Goal: Navigation & Orientation: Find specific page/section

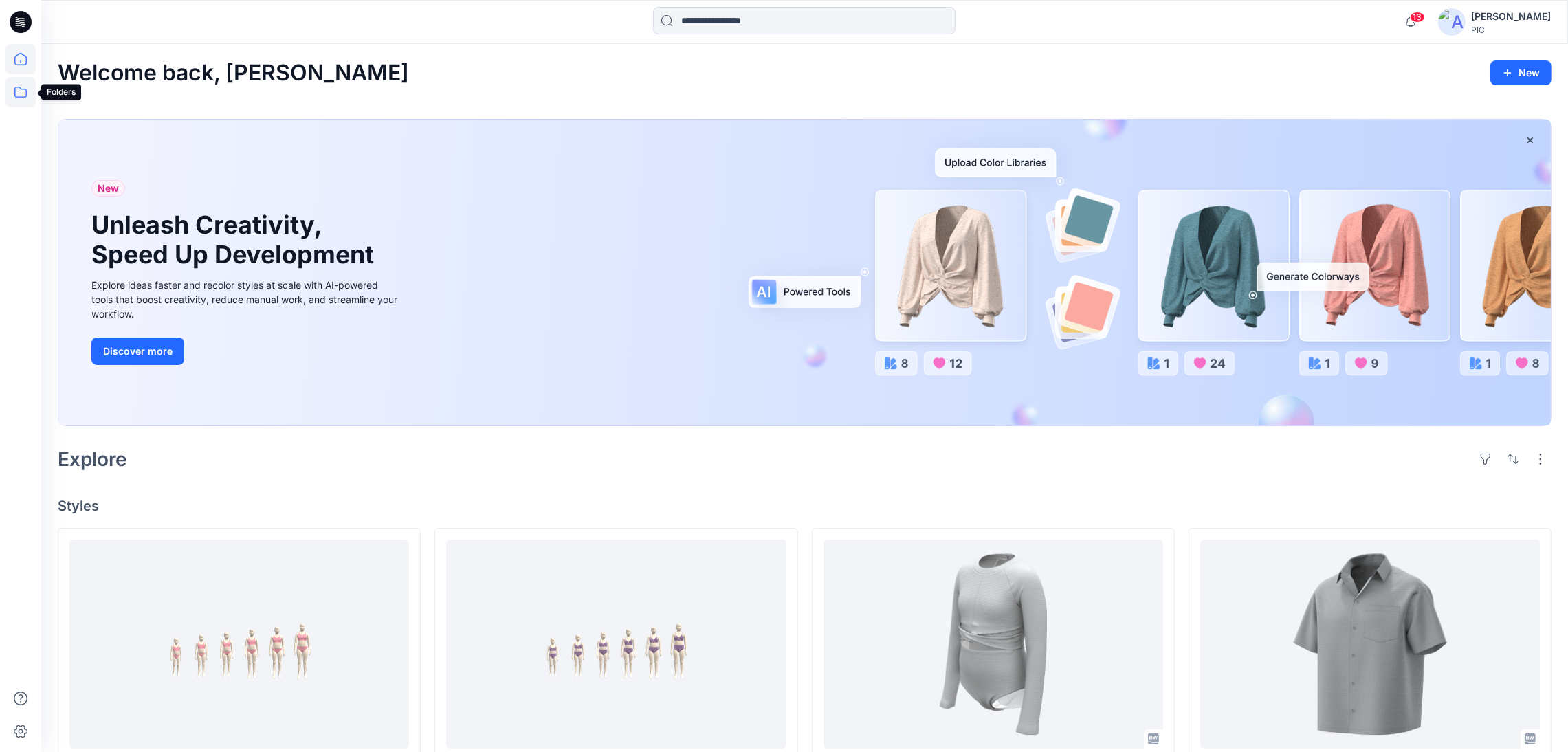
click at [18, 95] on icon at bounding box center [21, 92] width 31 height 31
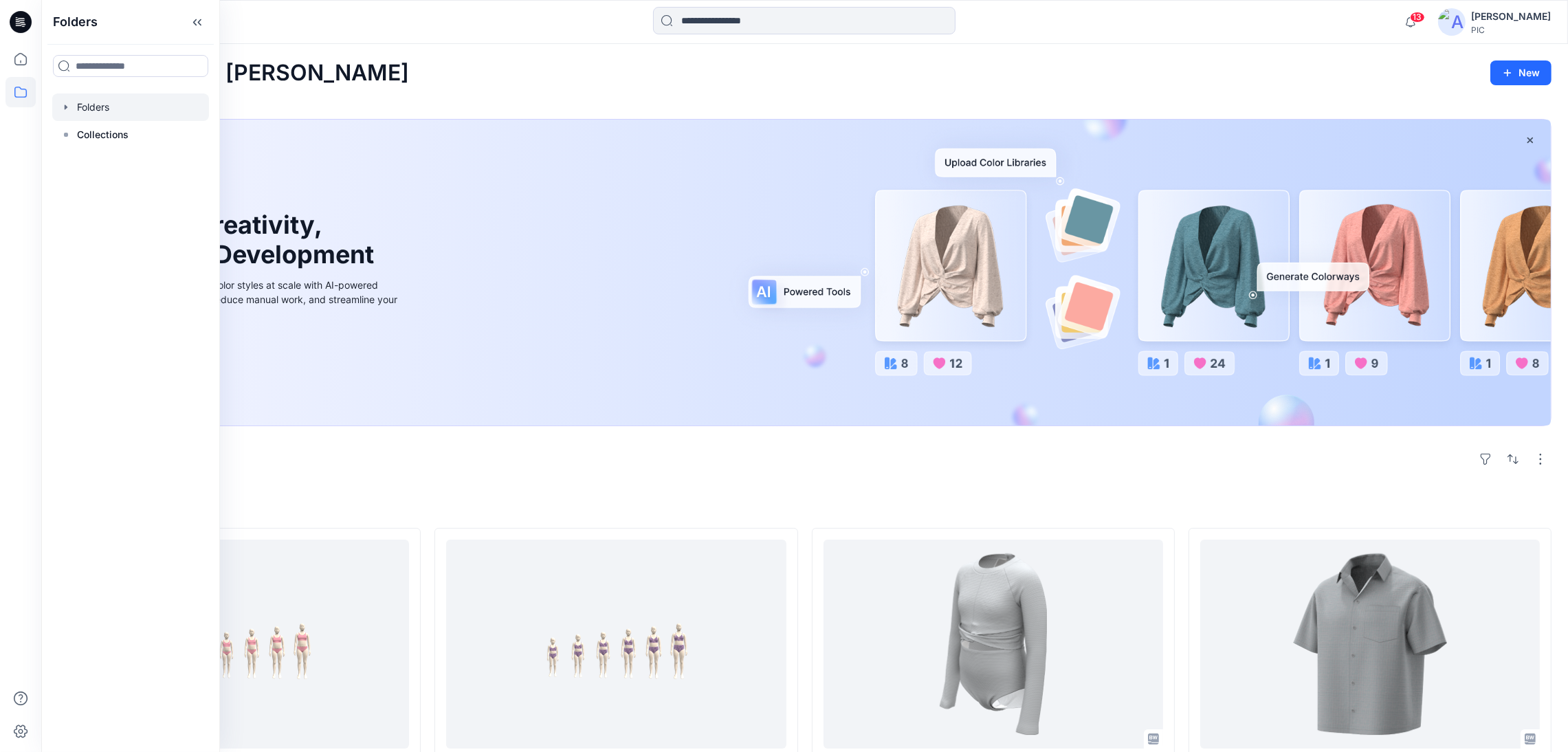
click at [81, 108] on div at bounding box center [131, 108] width 157 height 27
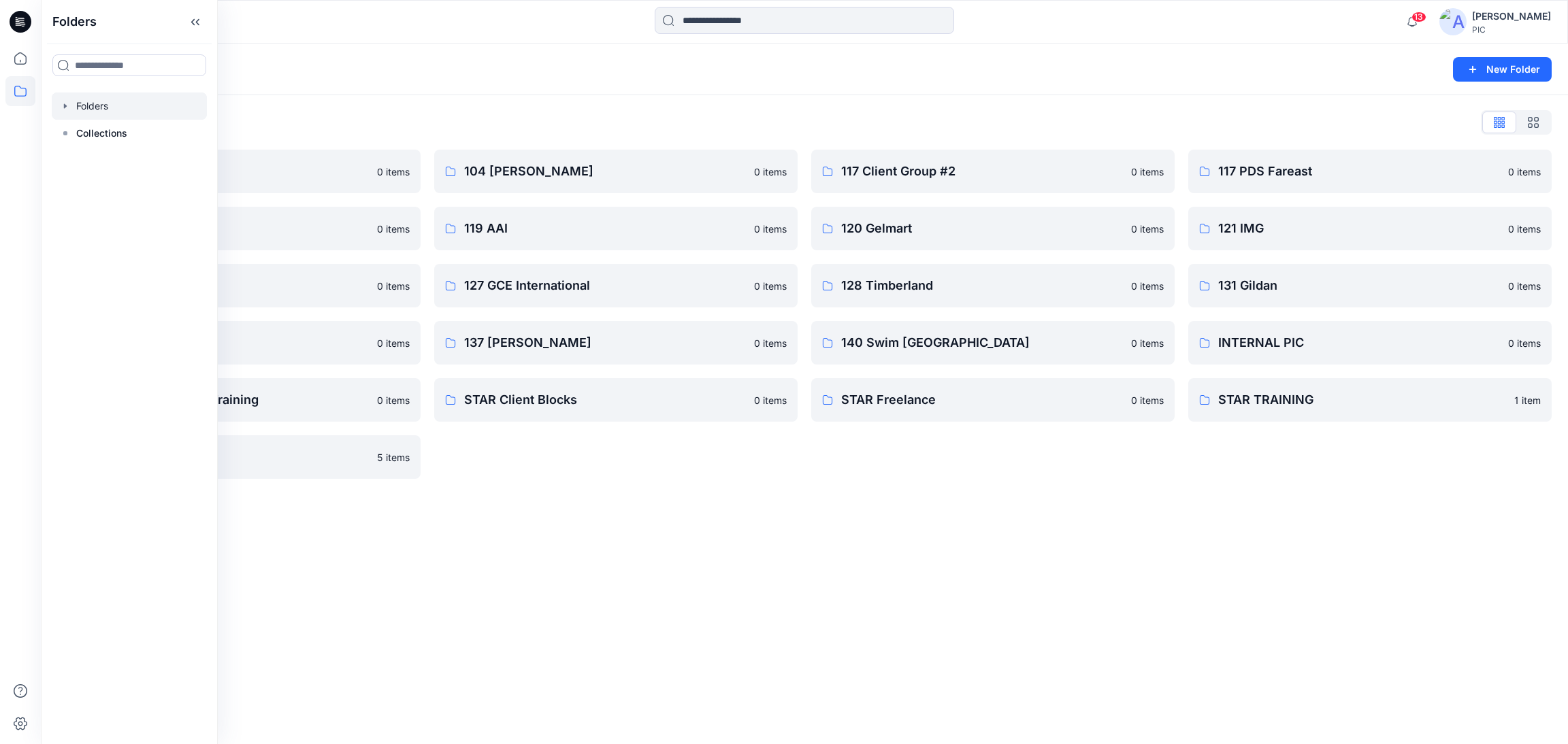
click at [508, 595] on div "Folders New Folder Folders List 103 HIS International 0 items 118 Add Black 0 i…" at bounding box center [804, 394] width 1527 height 700
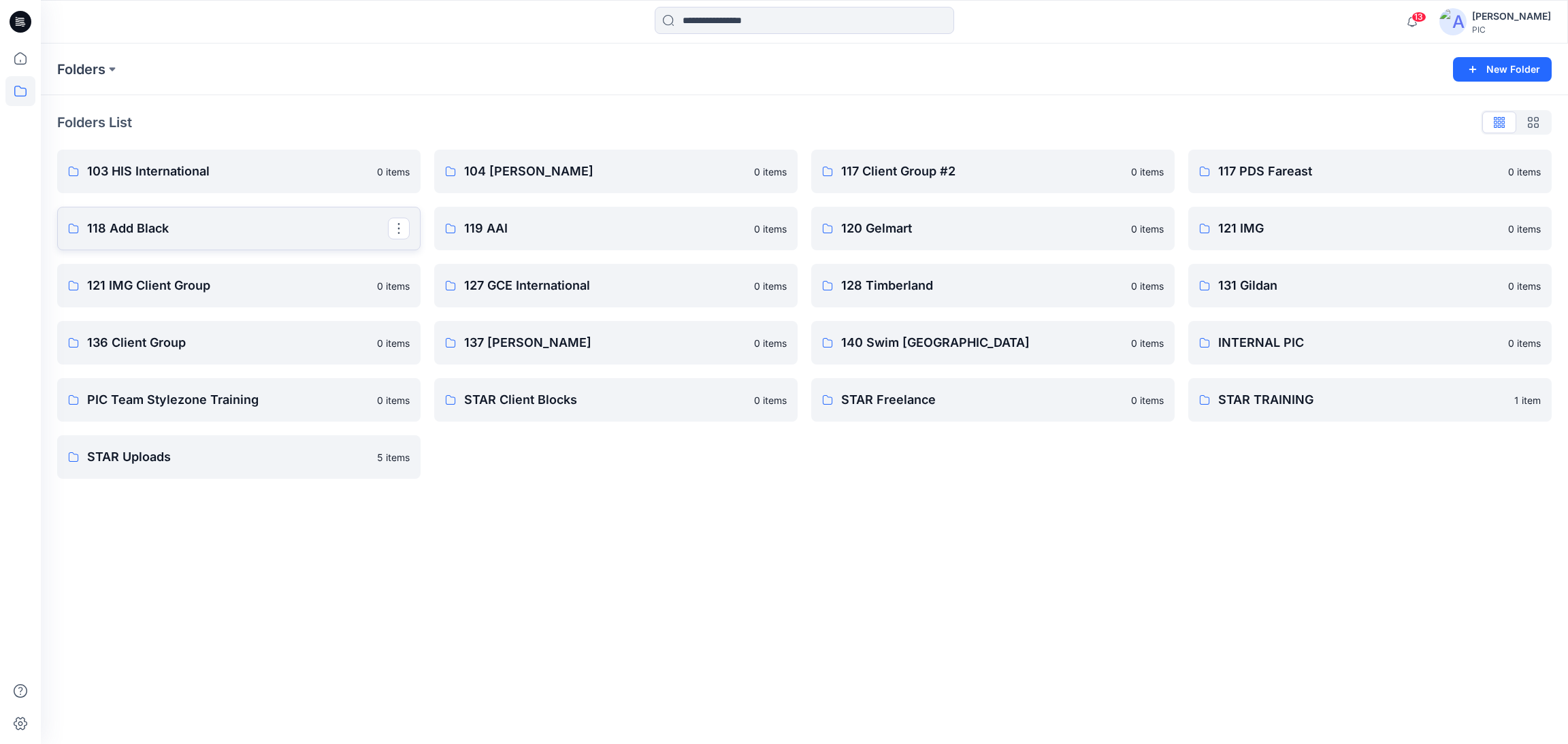
click at [297, 226] on p "118 Add Black" at bounding box center [237, 228] width 300 height 19
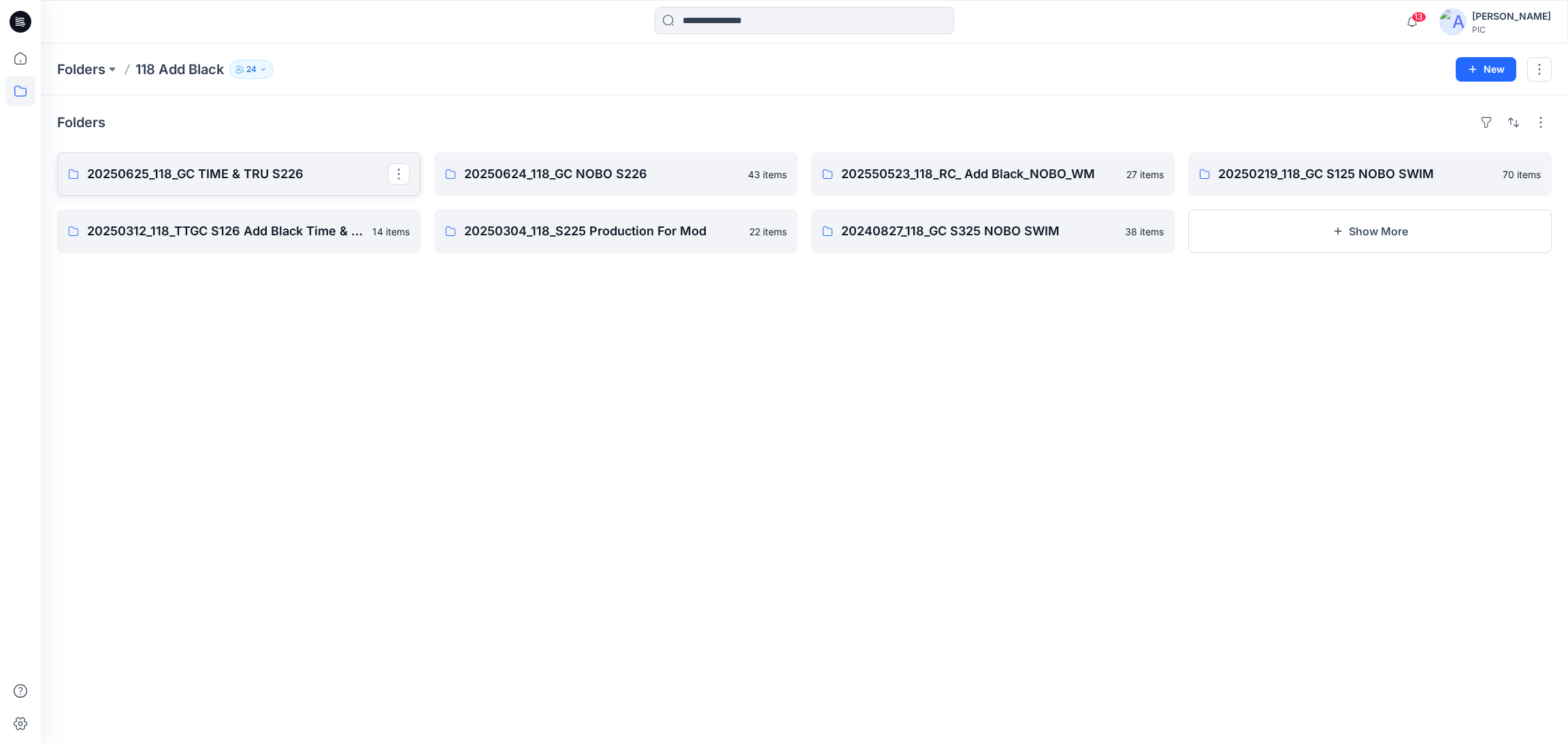
click at [255, 167] on p "20250625_118_GC TIME & TRU S226" at bounding box center [237, 174] width 300 height 19
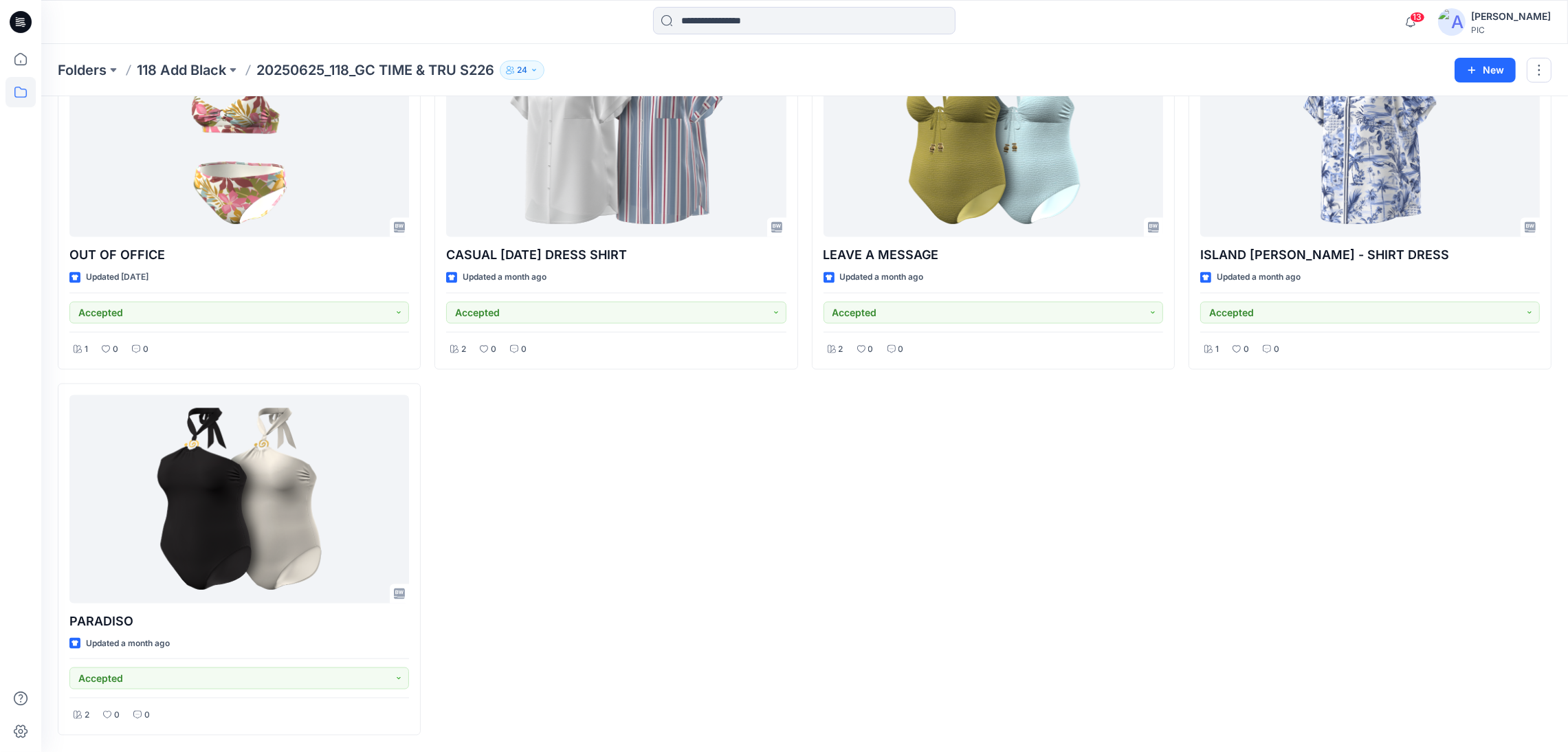
scroll to position [1651, 0]
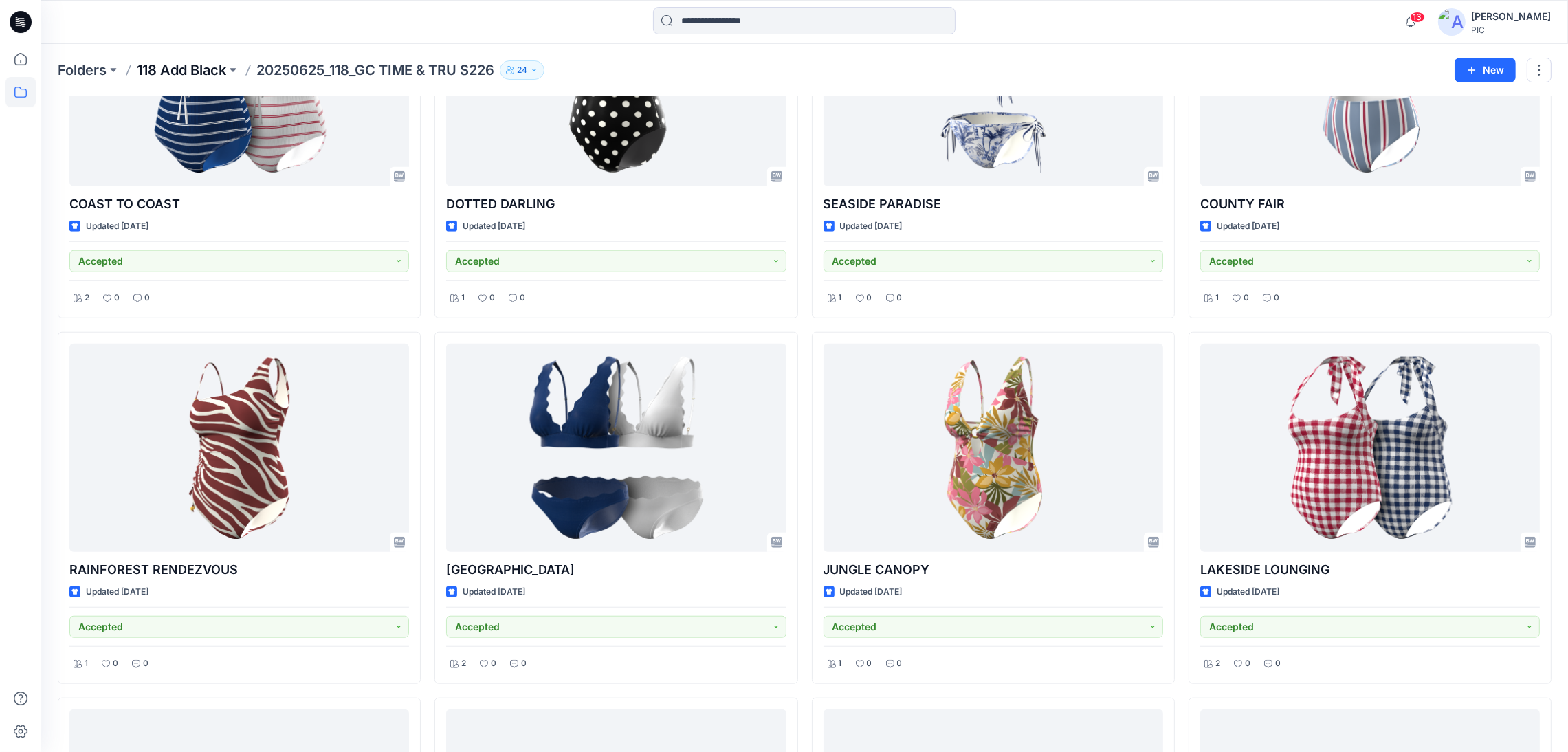
click at [178, 63] on p "118 Add Black" at bounding box center [181, 69] width 89 height 19
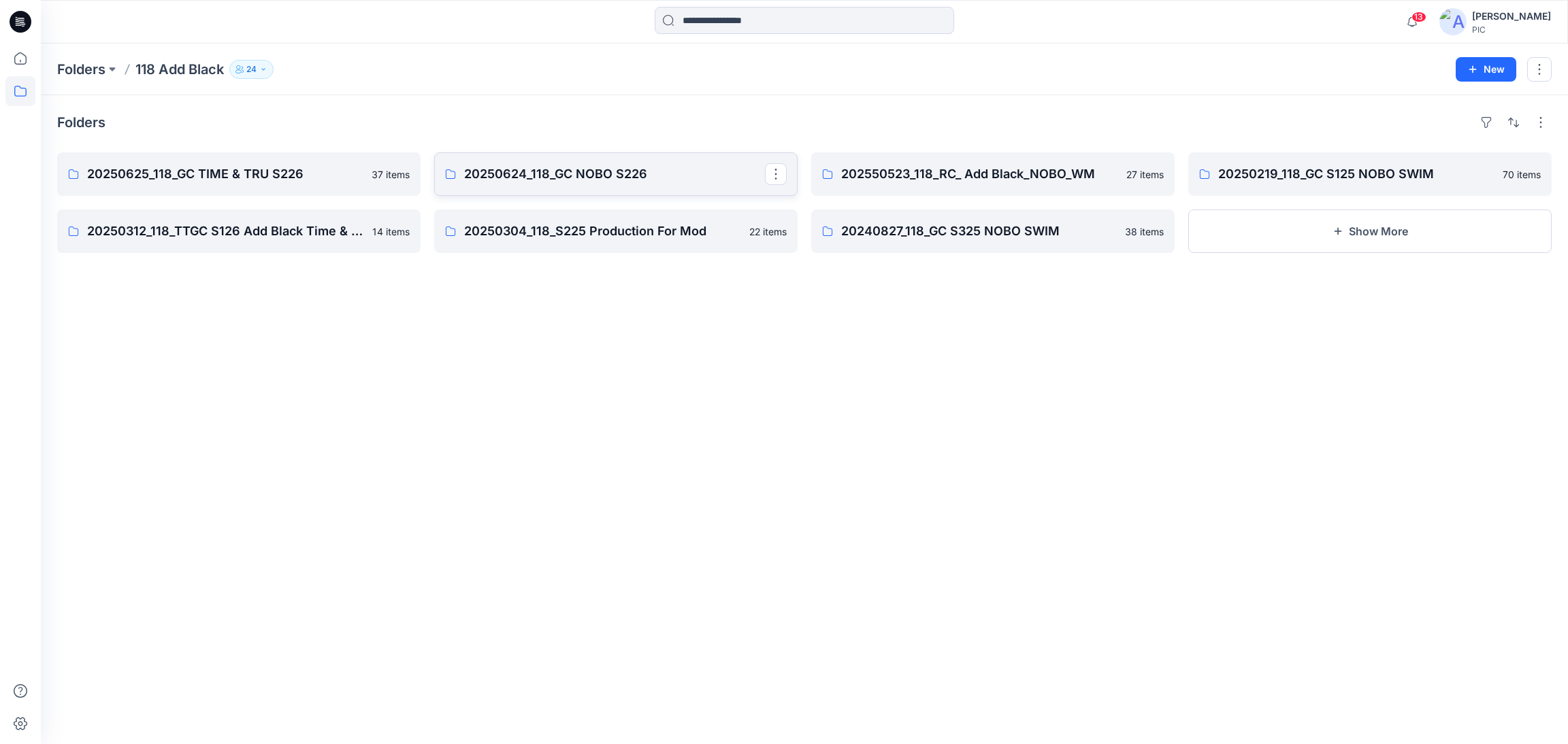
click at [567, 172] on p "20250624_118_GC NOBO S226" at bounding box center [615, 174] width 300 height 19
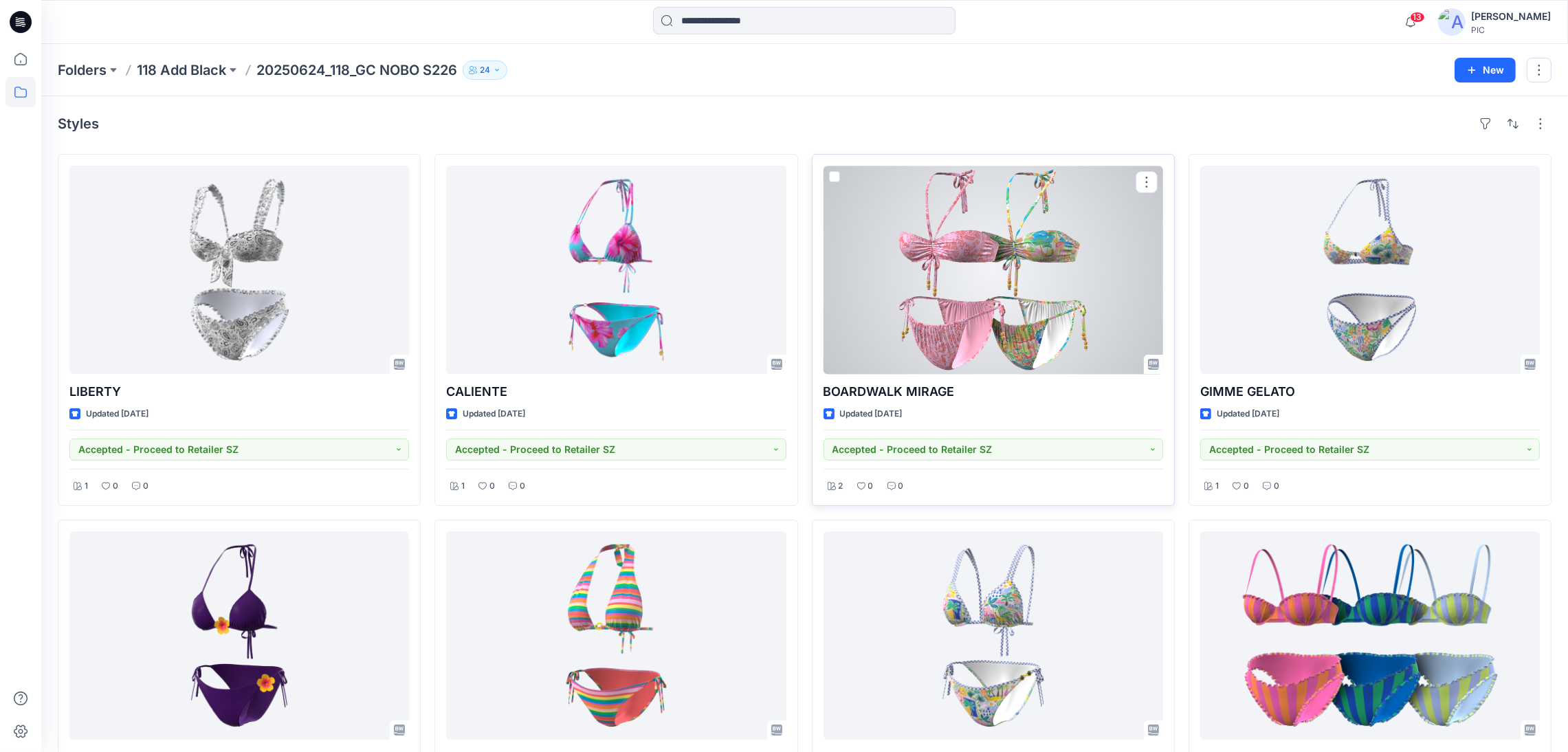
click at [987, 257] on div at bounding box center [993, 269] width 339 height 208
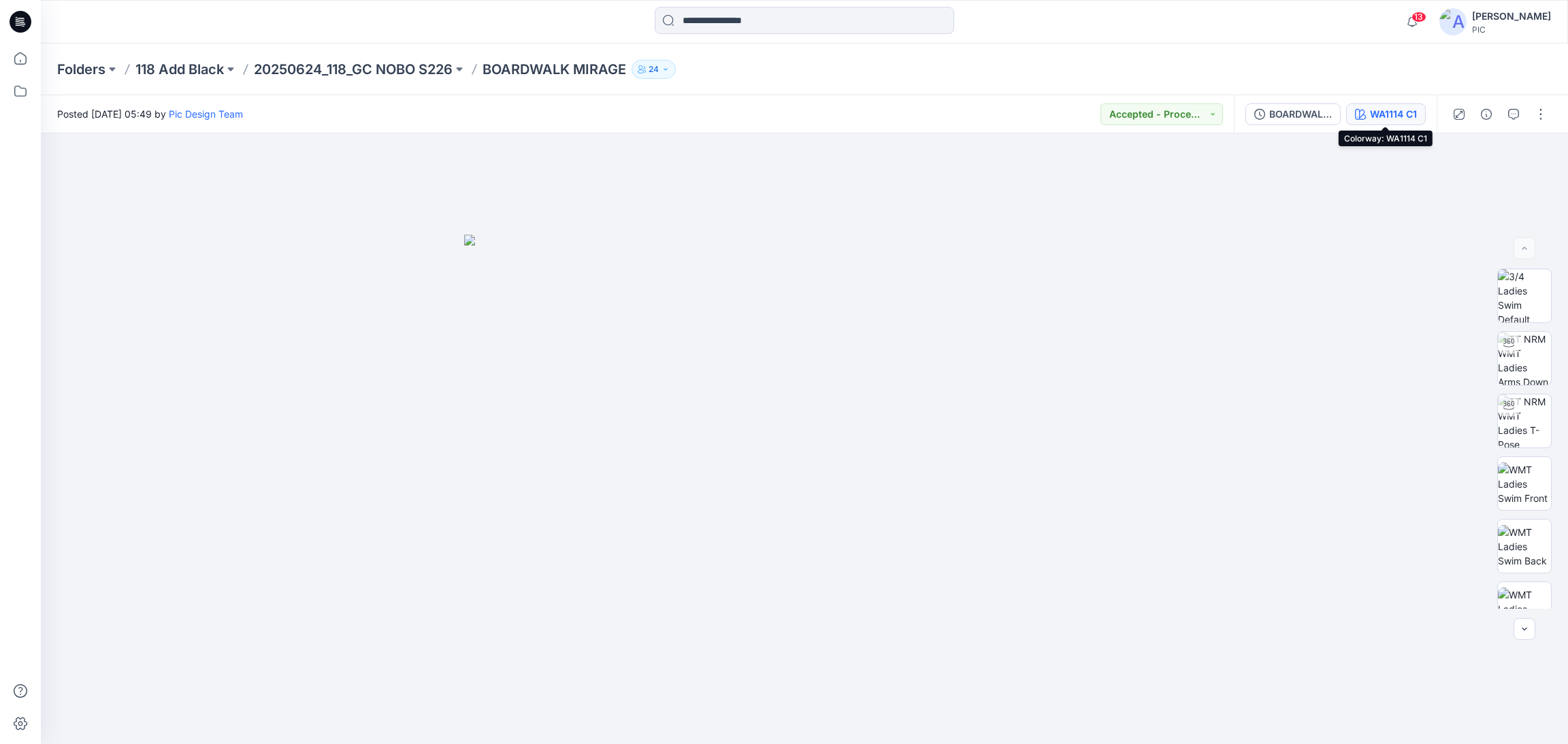
click at [1372, 115] on div "WA1114 C1" at bounding box center [1394, 115] width 47 height 15
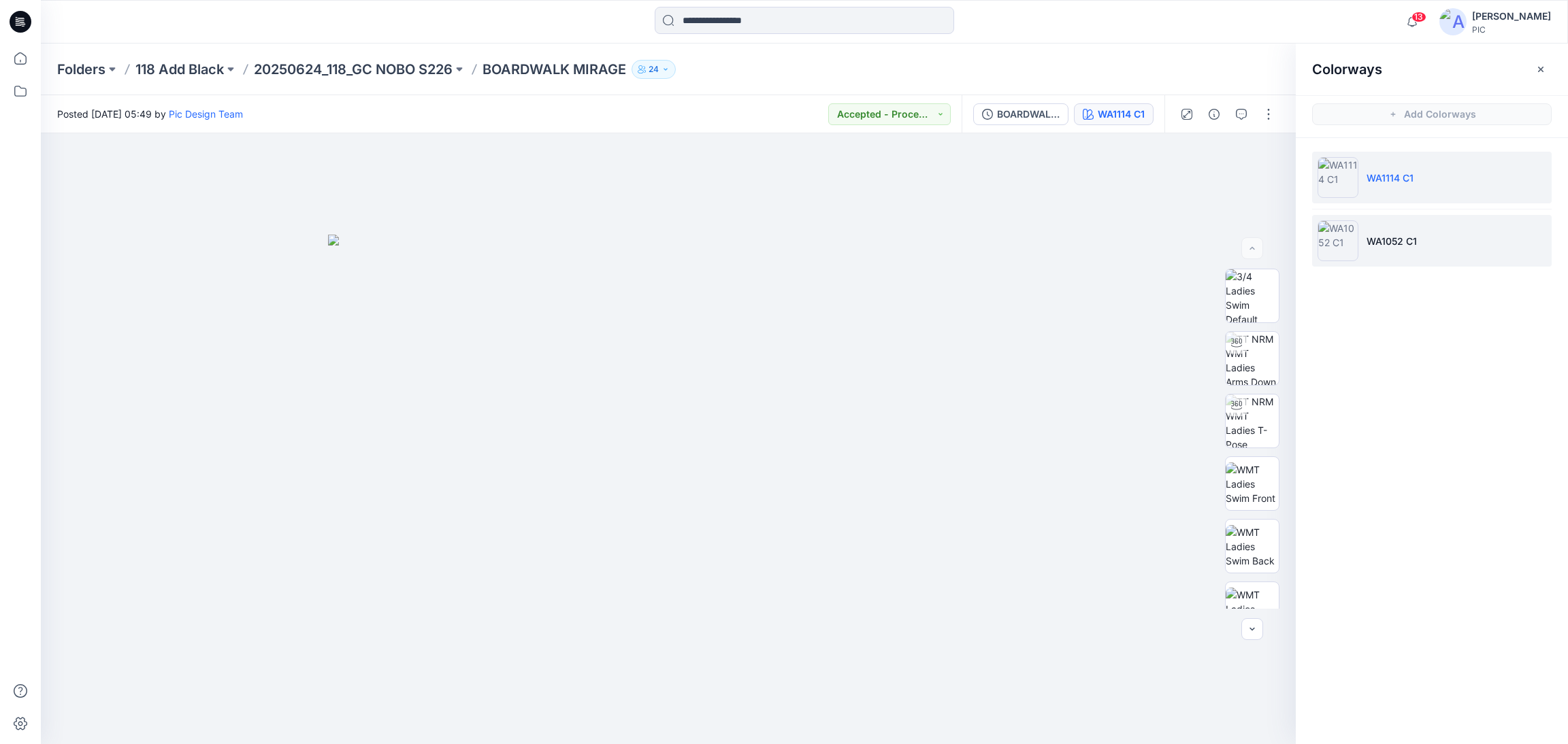
click at [1369, 225] on li "WA1052 C1" at bounding box center [1431, 241] width 239 height 52
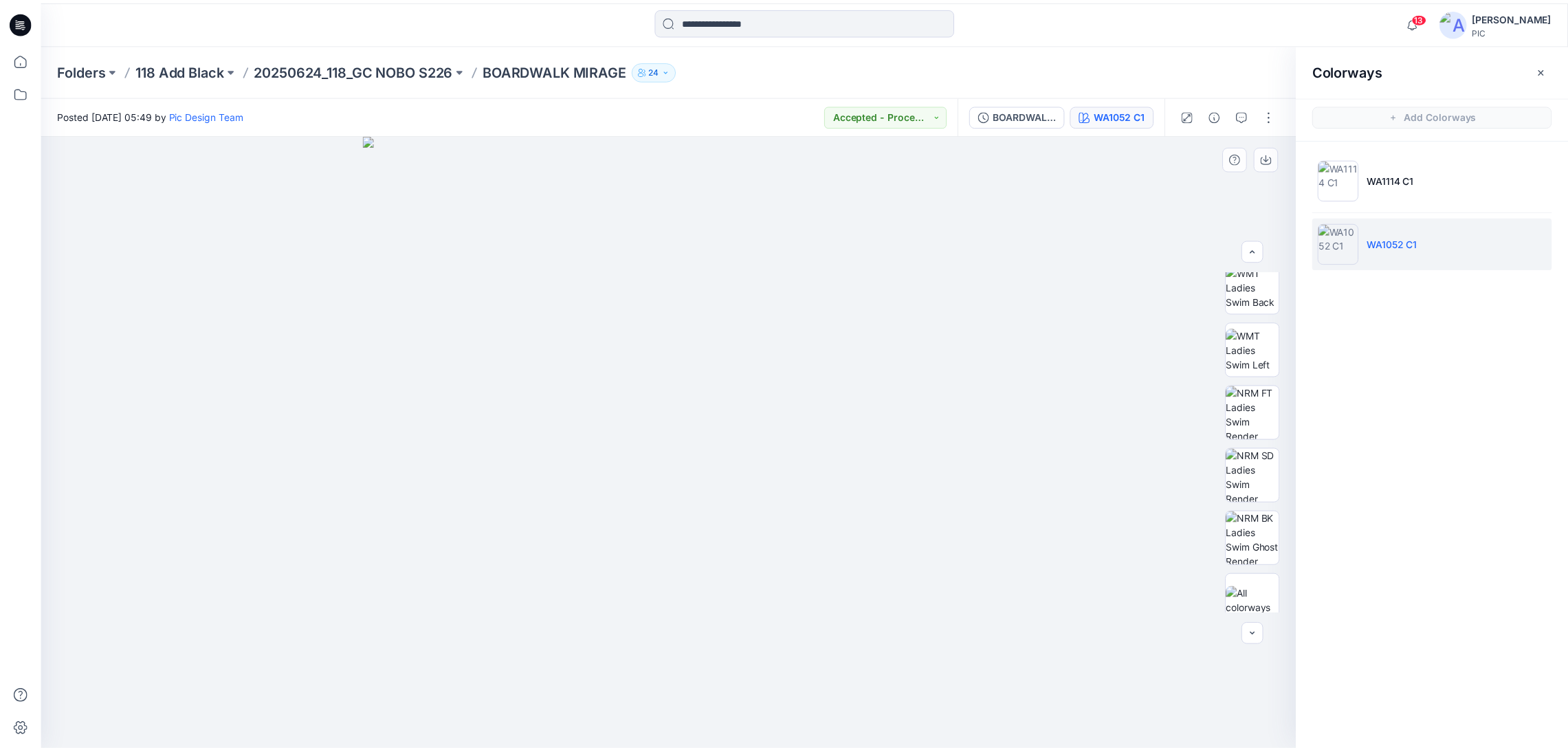
scroll to position [280, 0]
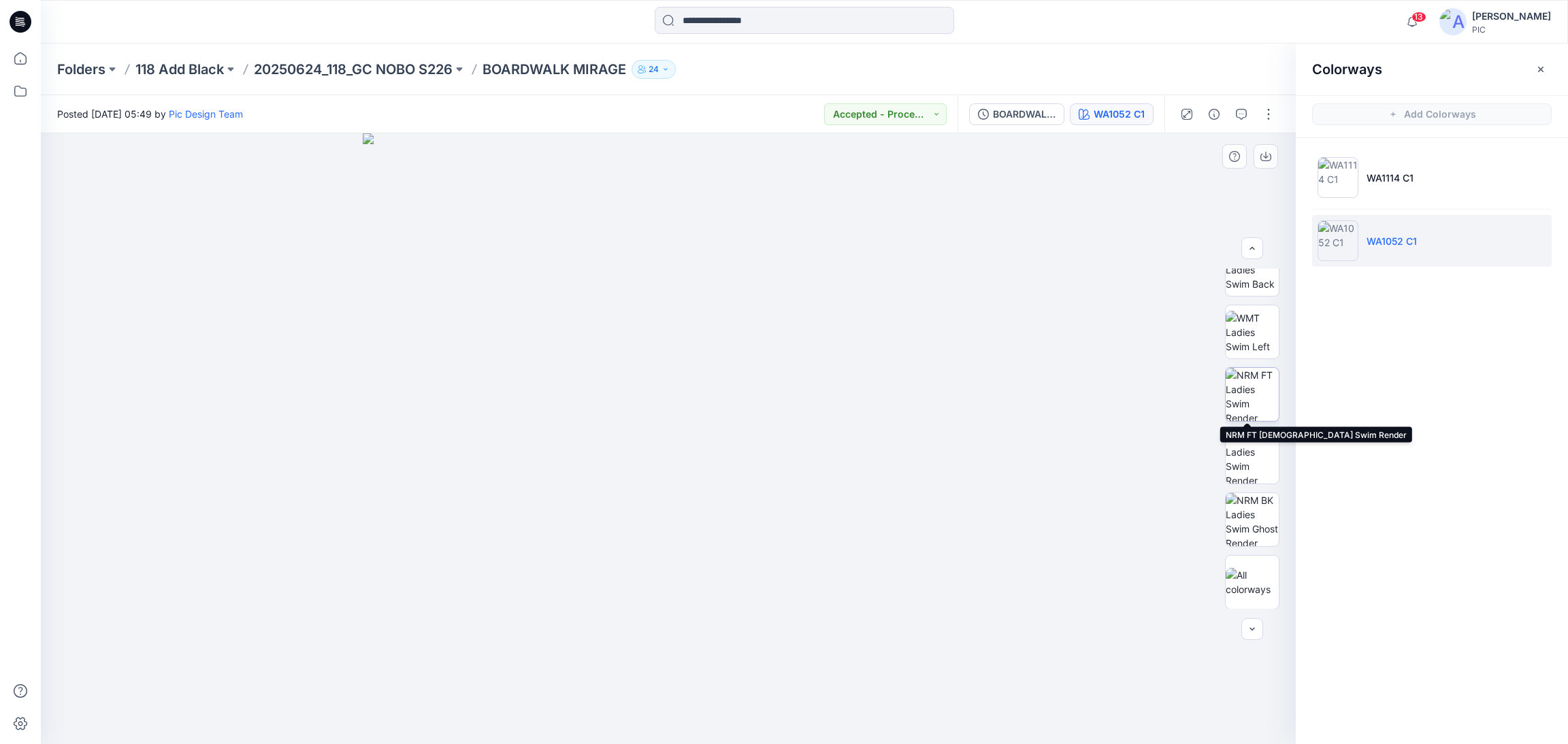
click at [1252, 397] on img at bounding box center [1252, 395] width 53 height 53
click at [1267, 151] on icon "button" at bounding box center [1265, 156] width 11 height 11
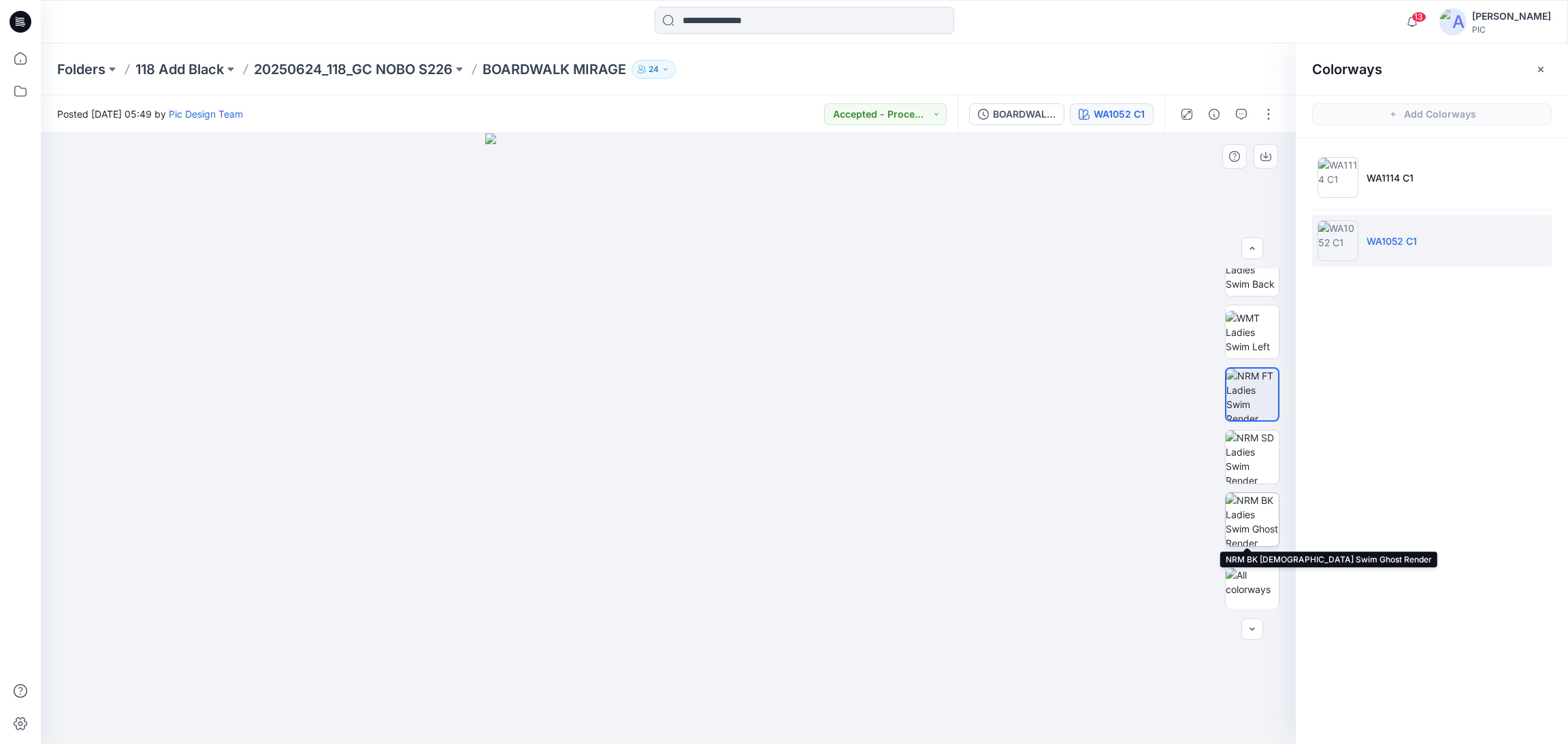
click at [1259, 519] on img at bounding box center [1252, 520] width 53 height 53
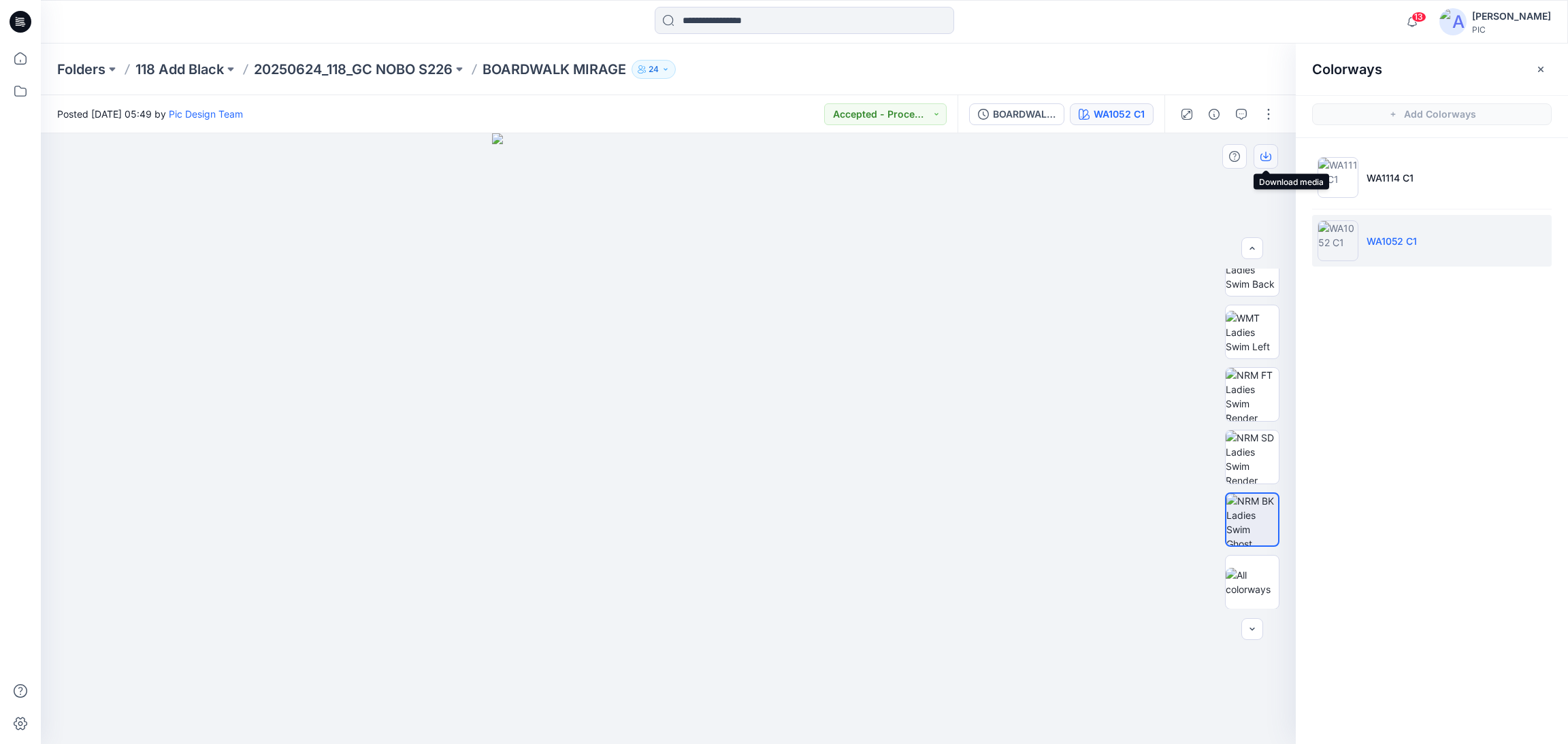
click at [1268, 149] on button "button" at bounding box center [1265, 156] width 24 height 24
click at [305, 66] on p "20250624_118_GC NOBO S226" at bounding box center [353, 69] width 199 height 19
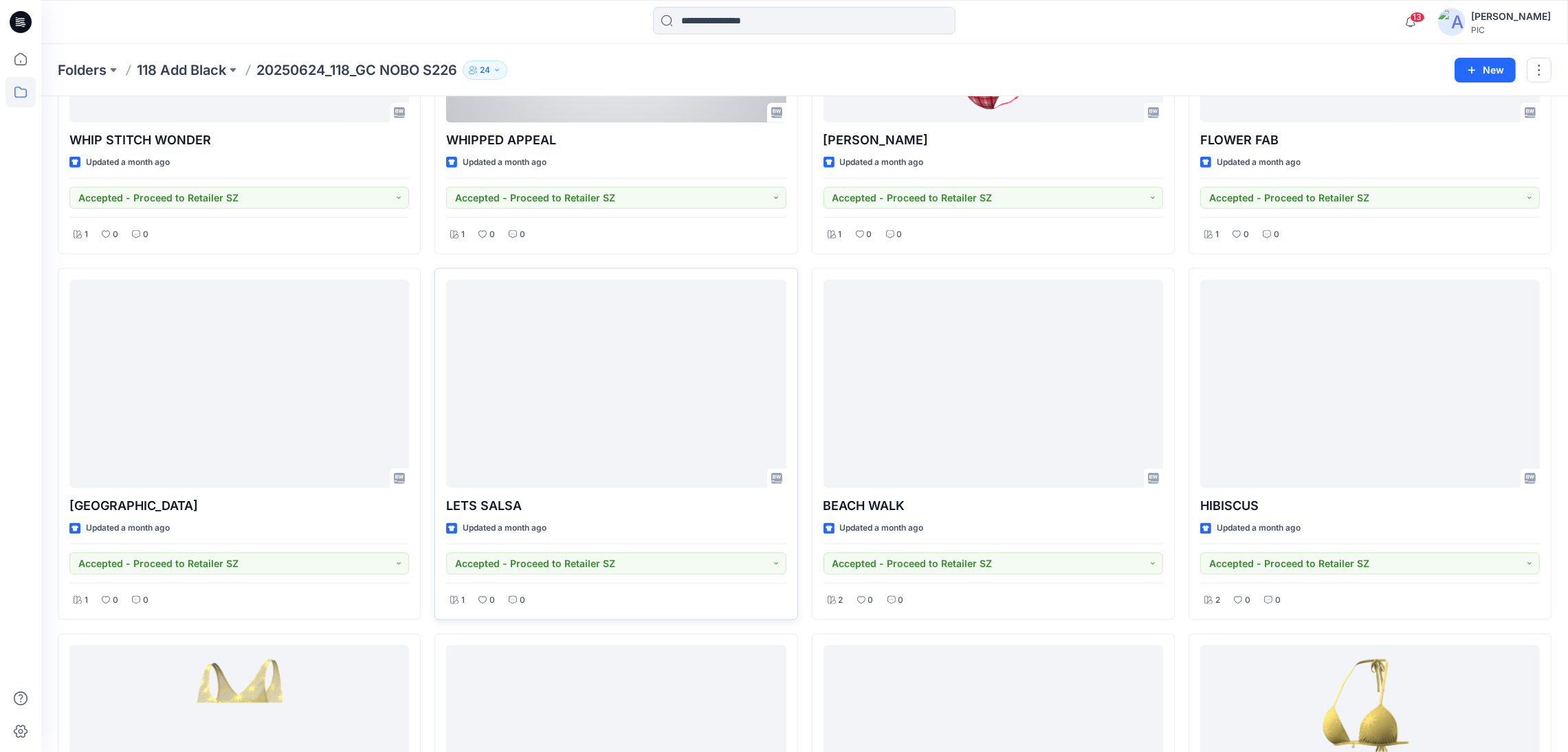
scroll to position [2476, 0]
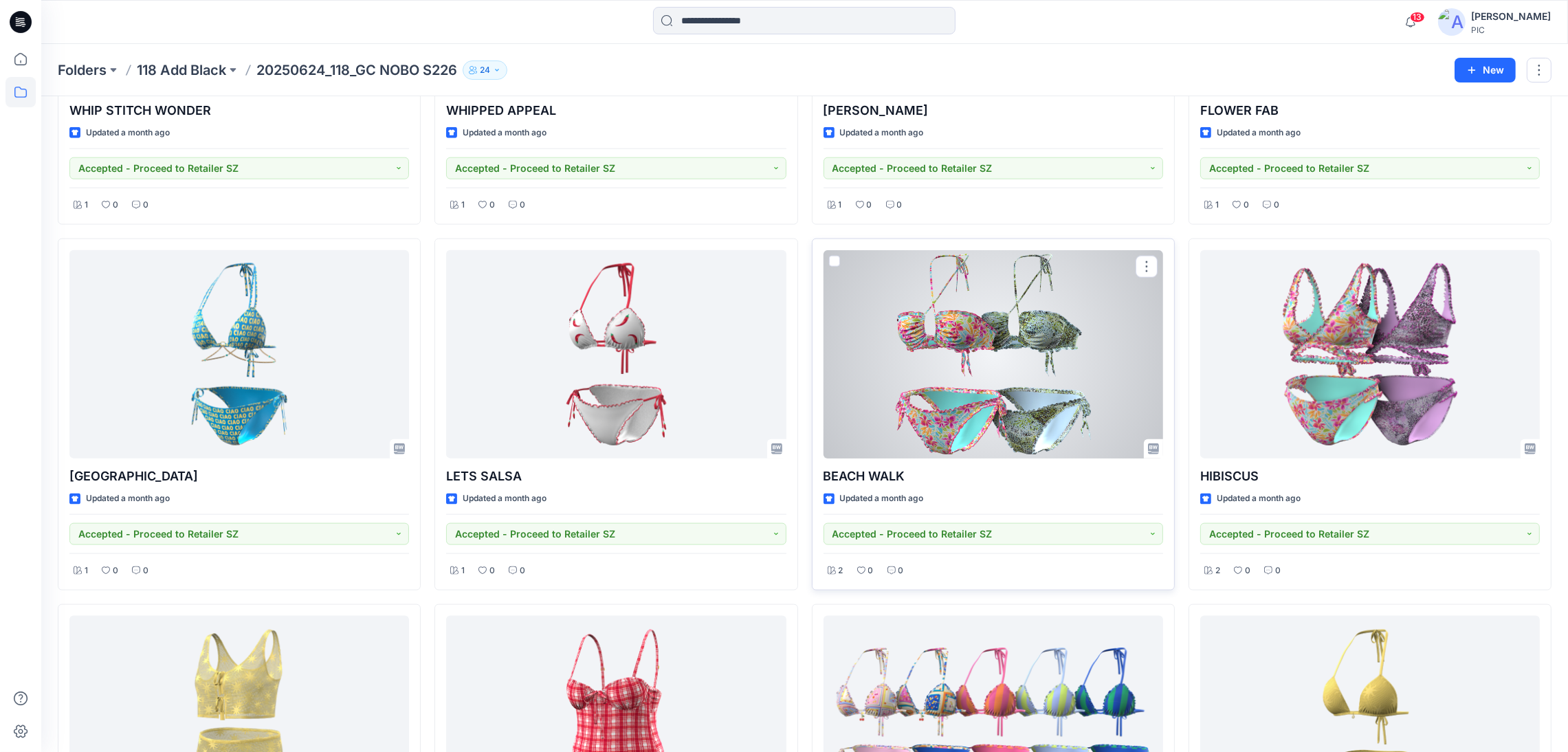
click at [1029, 344] on div at bounding box center [993, 354] width 339 height 208
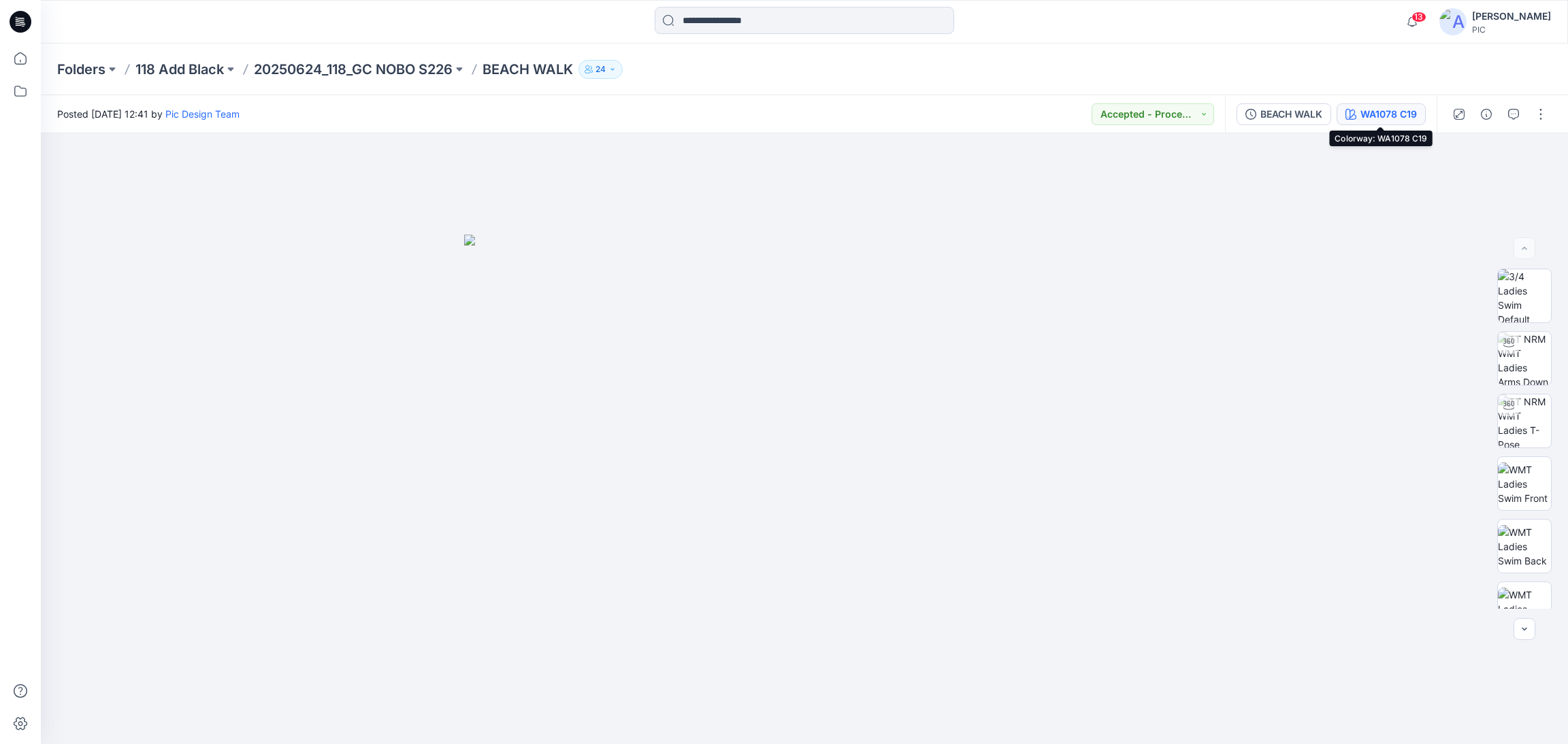
click at [1382, 115] on div "WA1078 C19" at bounding box center [1388, 115] width 57 height 15
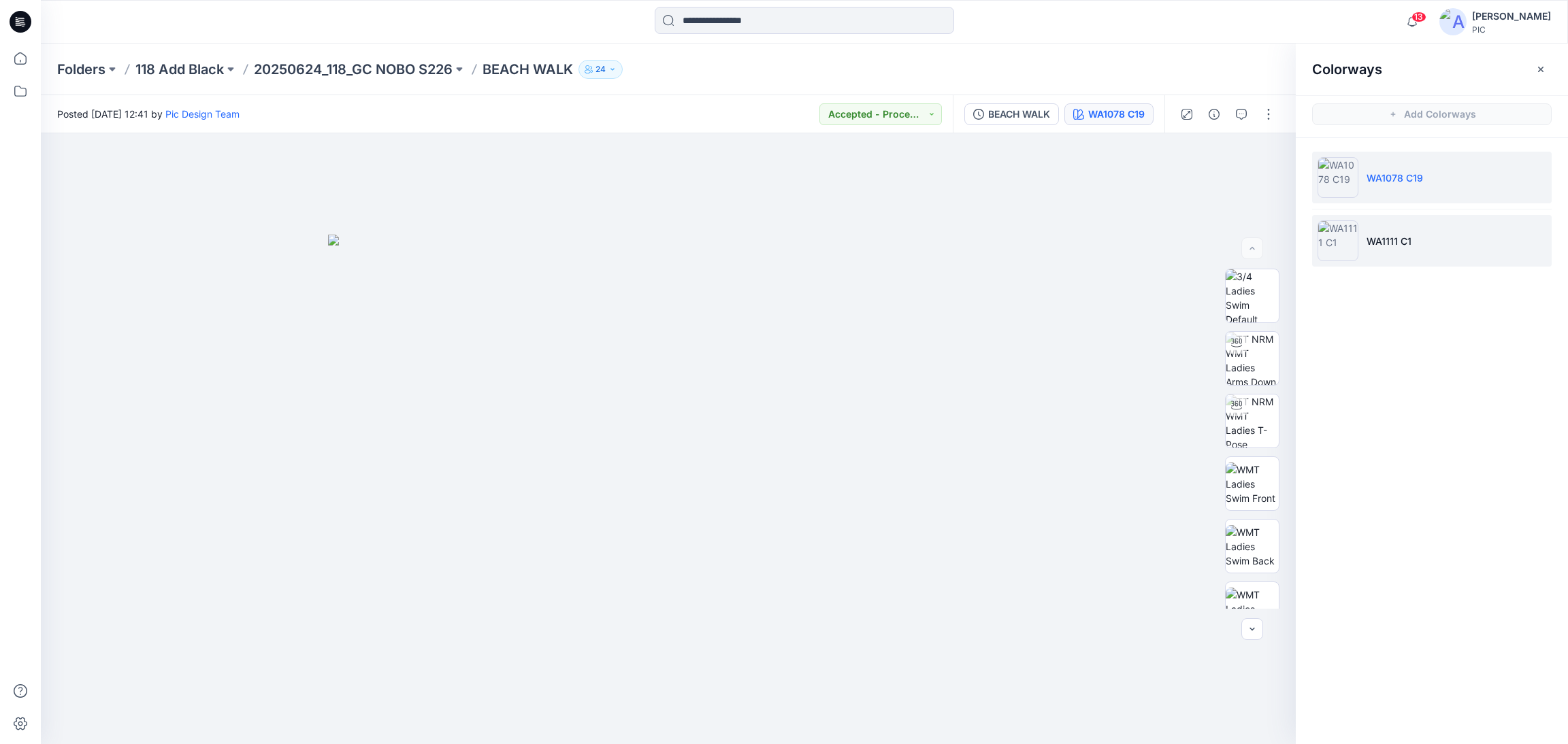
click at [1345, 225] on img at bounding box center [1338, 241] width 41 height 41
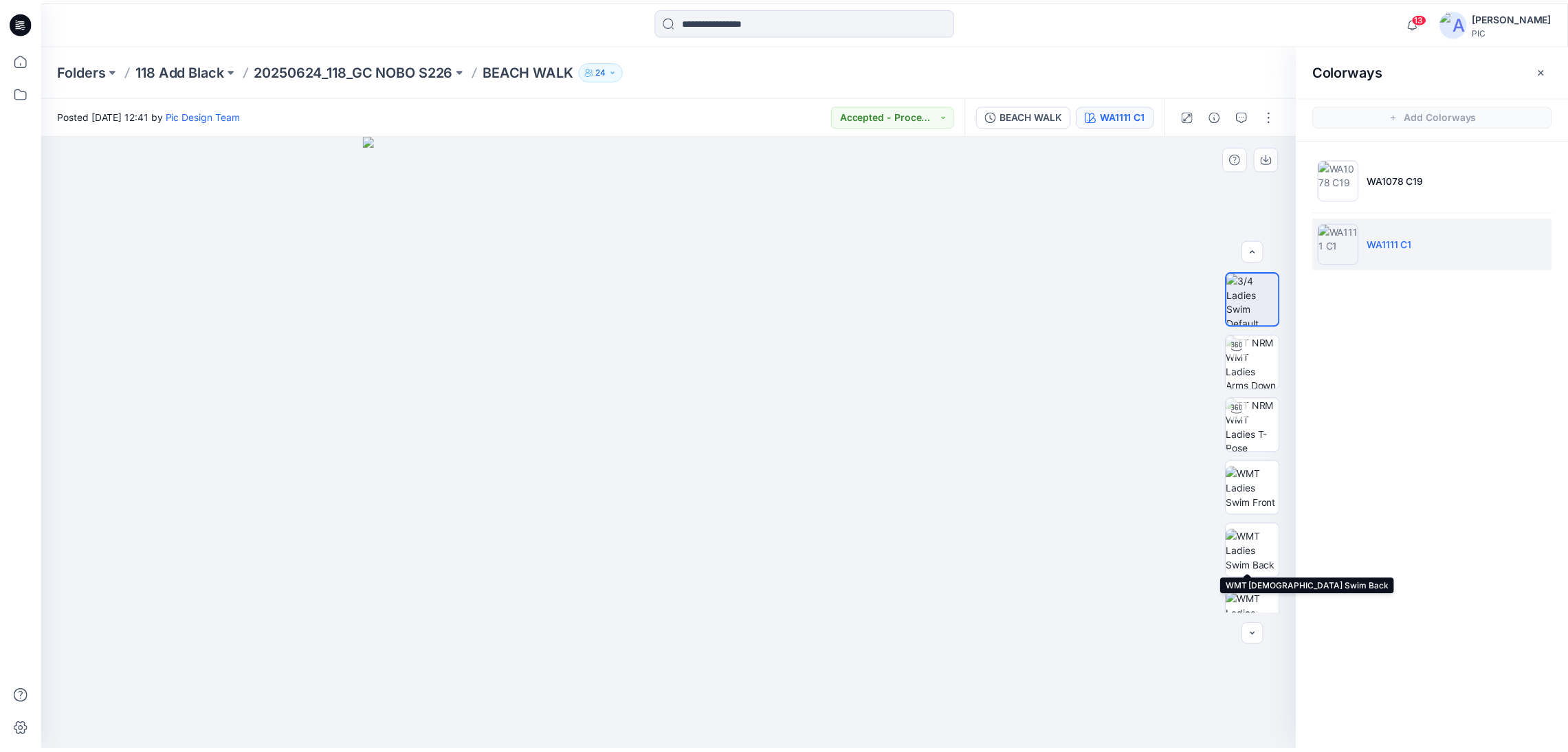
scroll to position [280, 0]
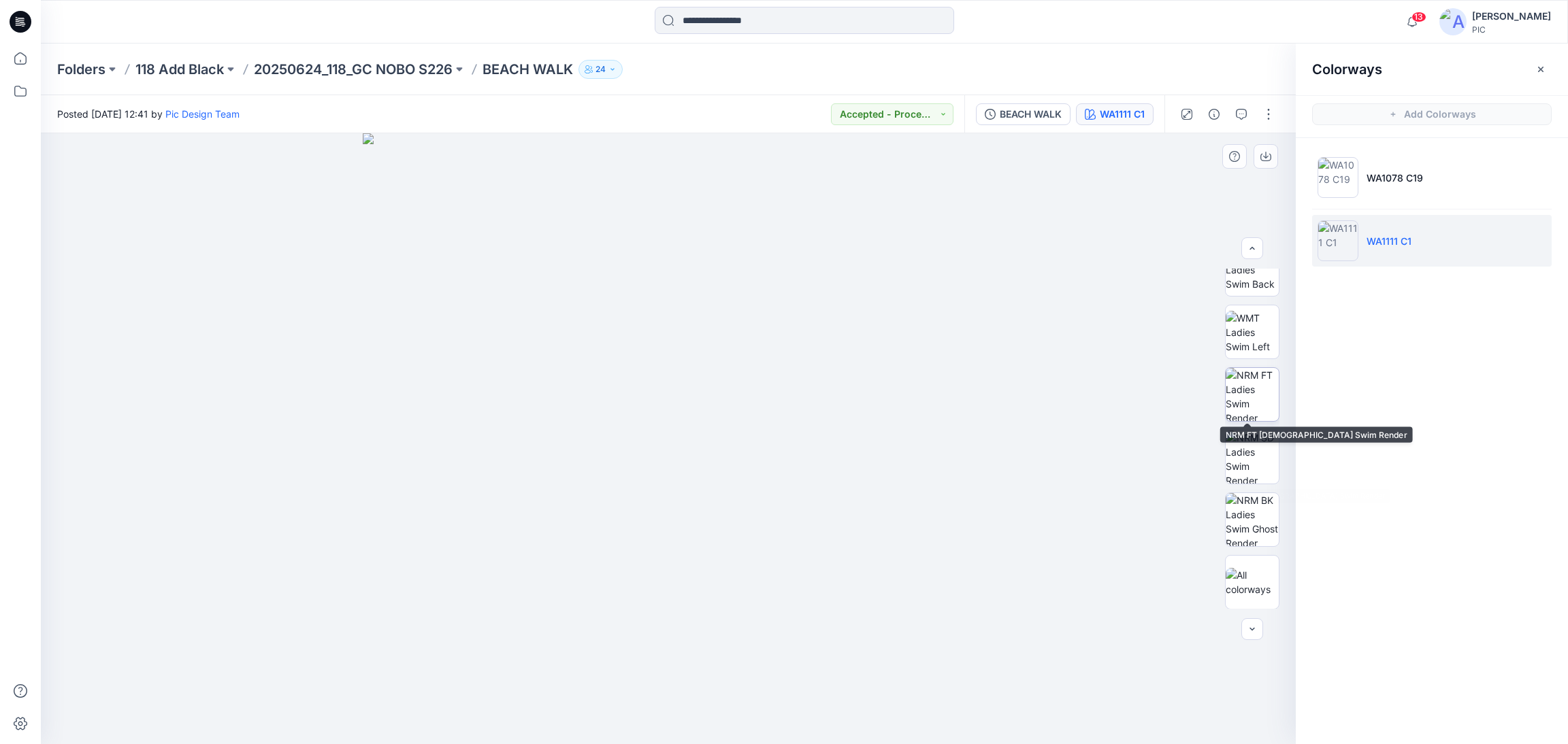
click at [1256, 397] on img at bounding box center [1252, 395] width 53 height 53
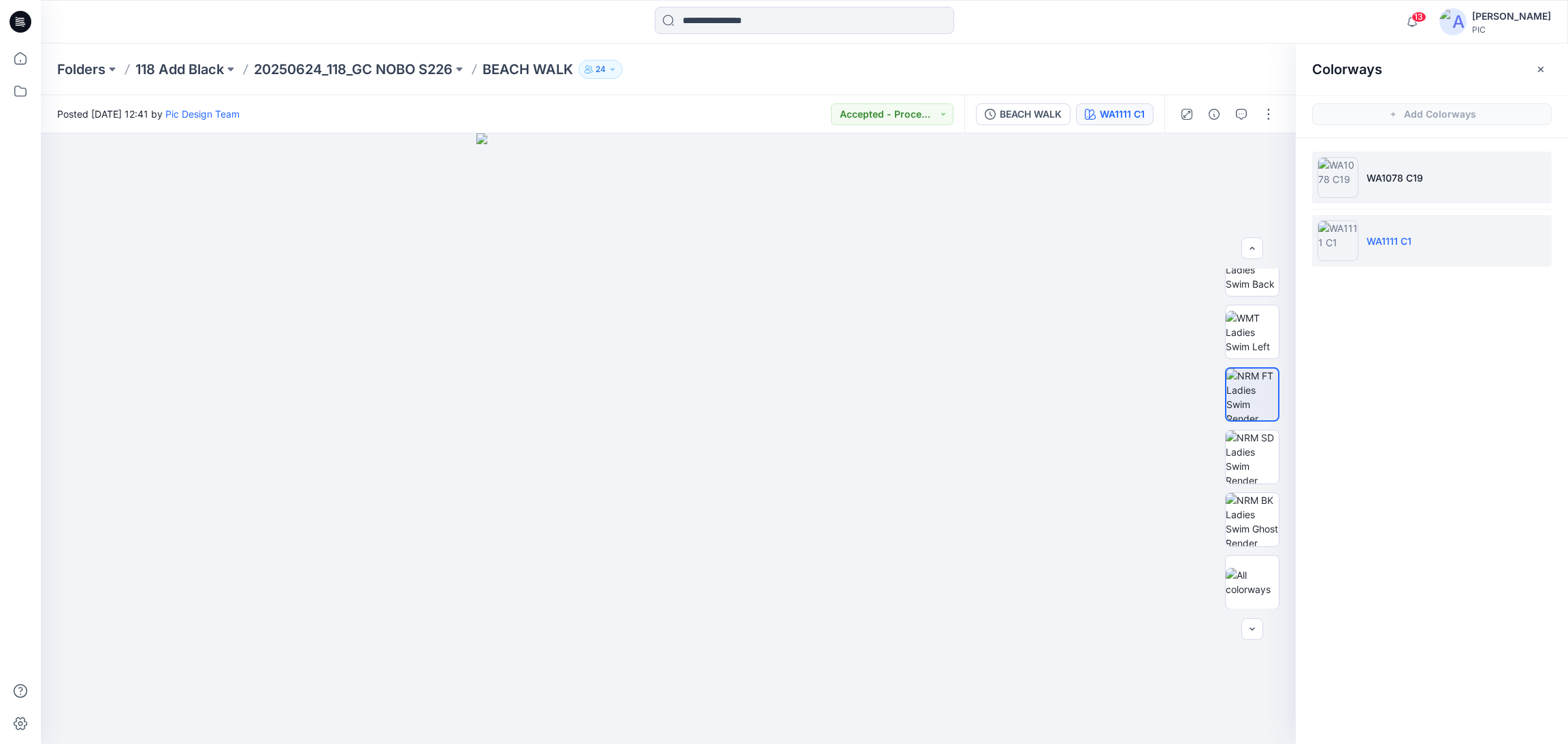
click at [1349, 177] on img at bounding box center [1338, 177] width 41 height 41
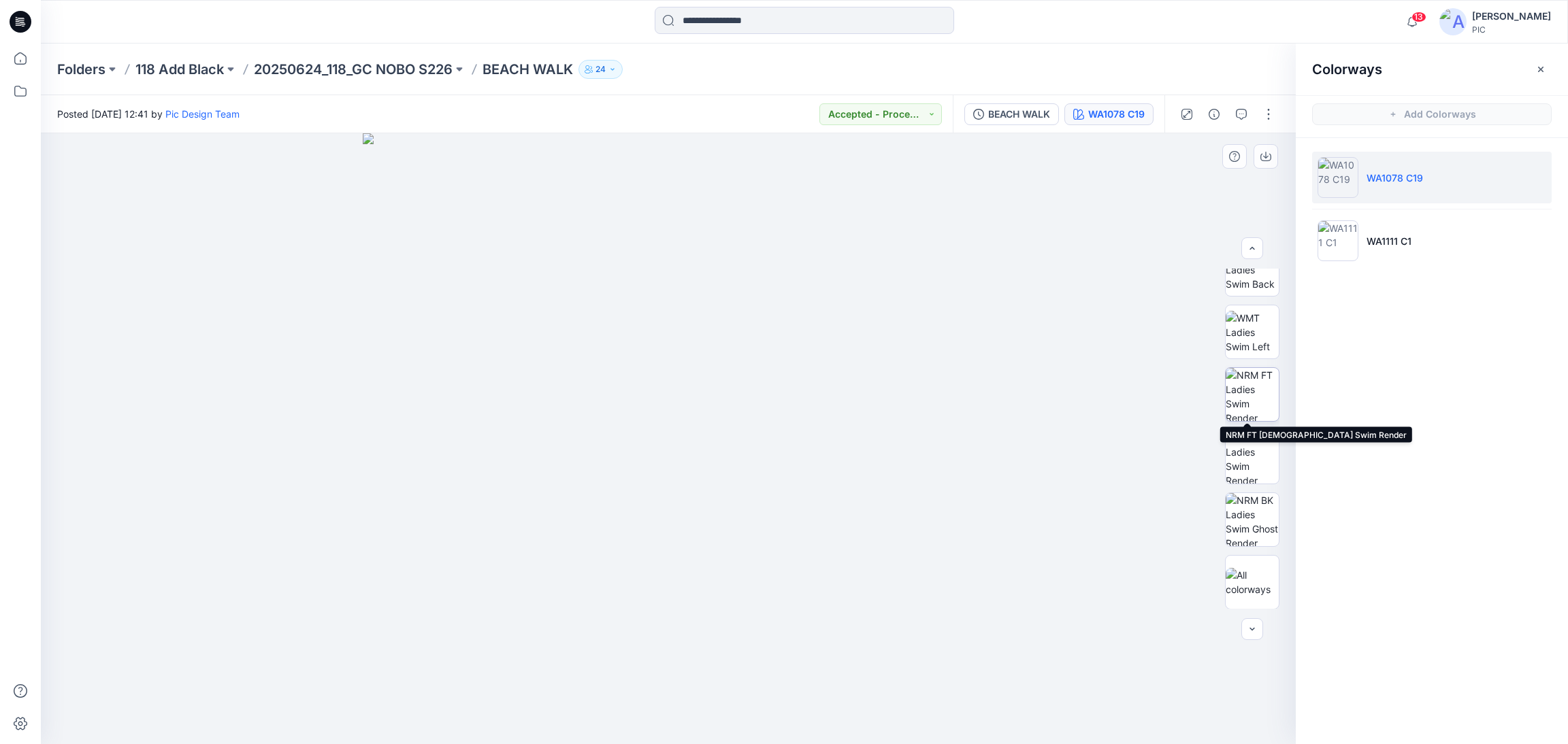
click at [1247, 404] on img at bounding box center [1252, 395] width 53 height 53
click at [1260, 153] on icon "button" at bounding box center [1265, 156] width 11 height 11
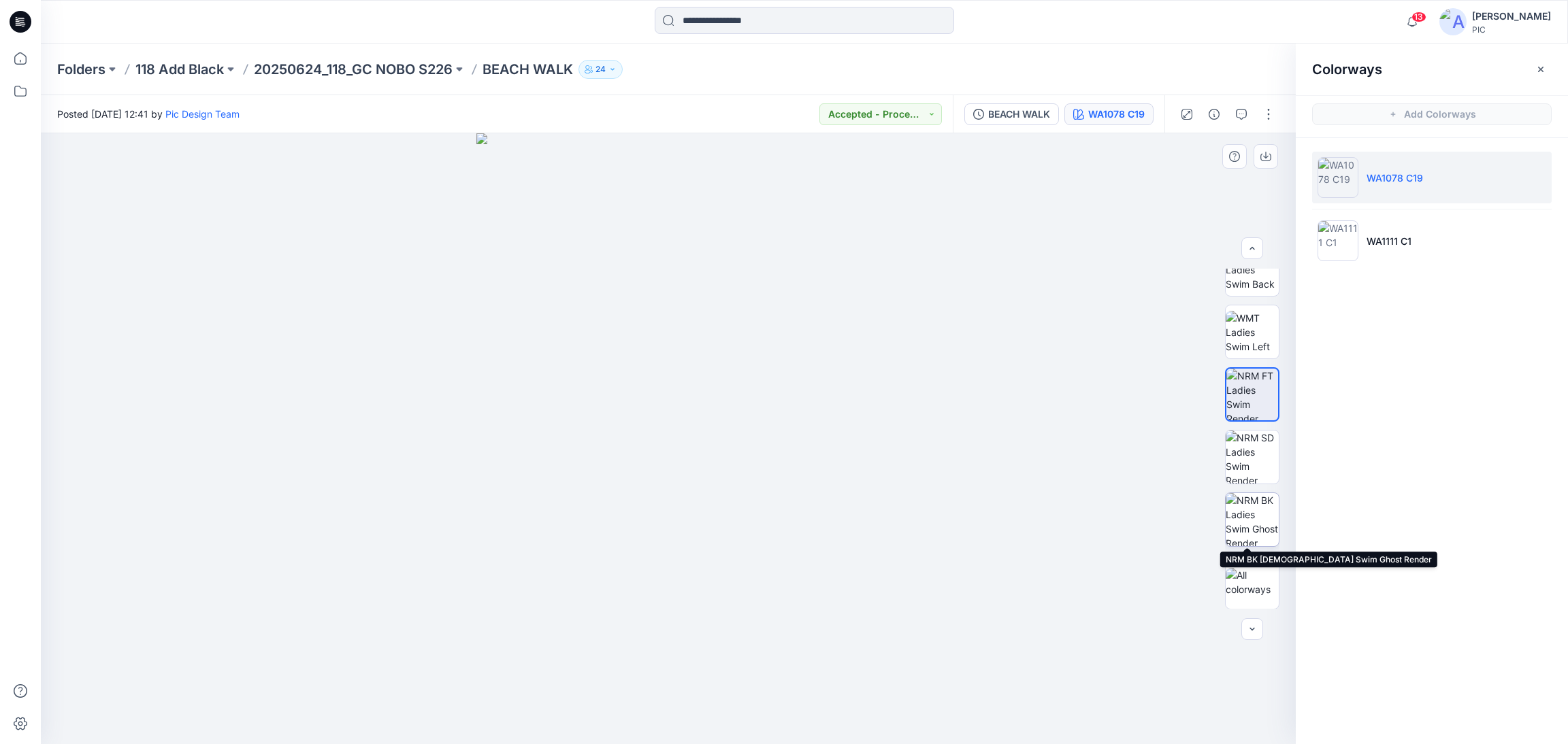
click at [1243, 514] on img at bounding box center [1252, 520] width 53 height 53
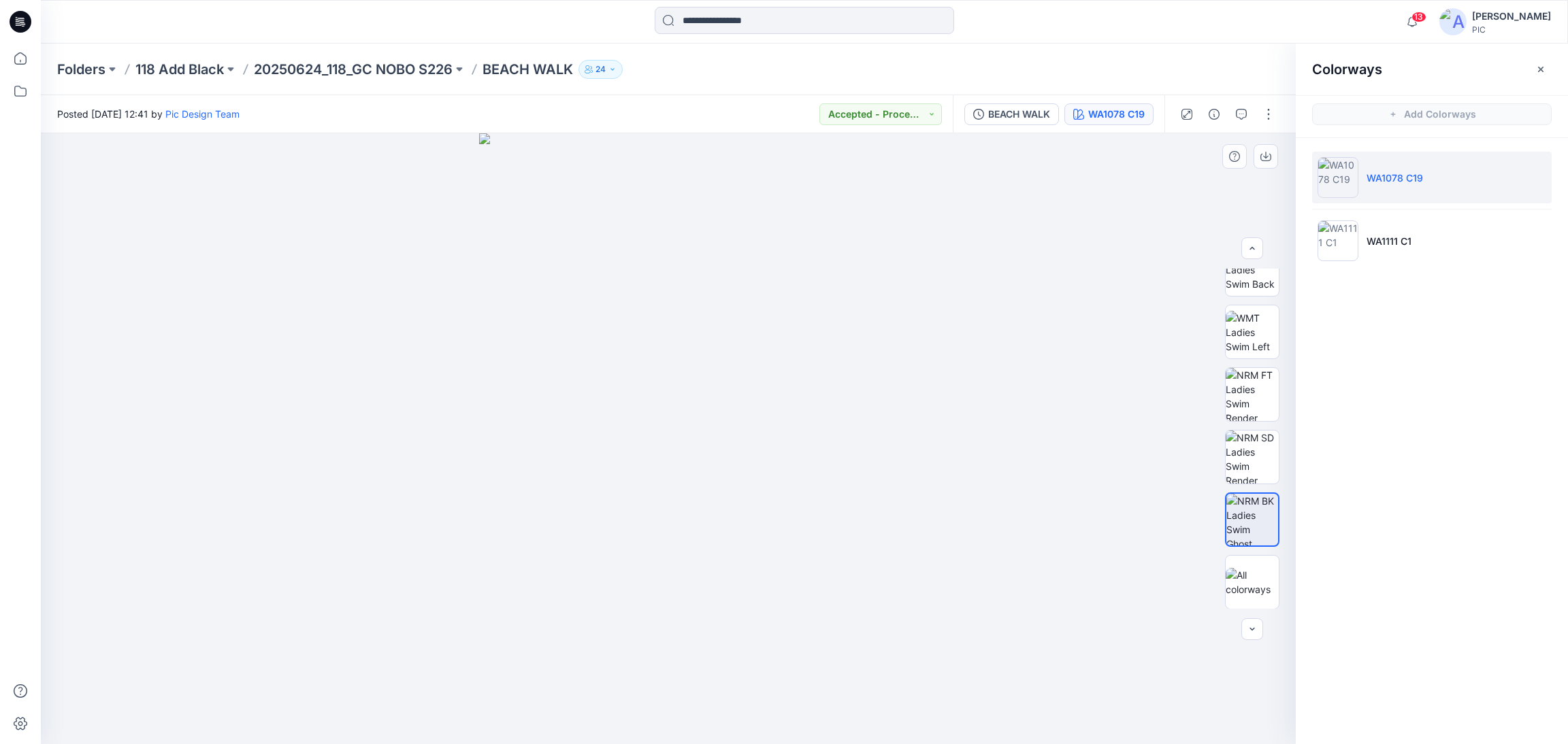
drag, startPoint x: 1451, startPoint y: 471, endPoint x: 889, endPoint y: 724, distance: 616.3
click at [1450, 473] on div "Colorways Add Colorways WA1078 C19 WA1111 C1" at bounding box center [1431, 394] width 273 height 700
click at [1262, 159] on icon "button" at bounding box center [1265, 156] width 11 height 11
click at [273, 67] on p "20250624_118_GC NOBO S226" at bounding box center [353, 69] width 199 height 19
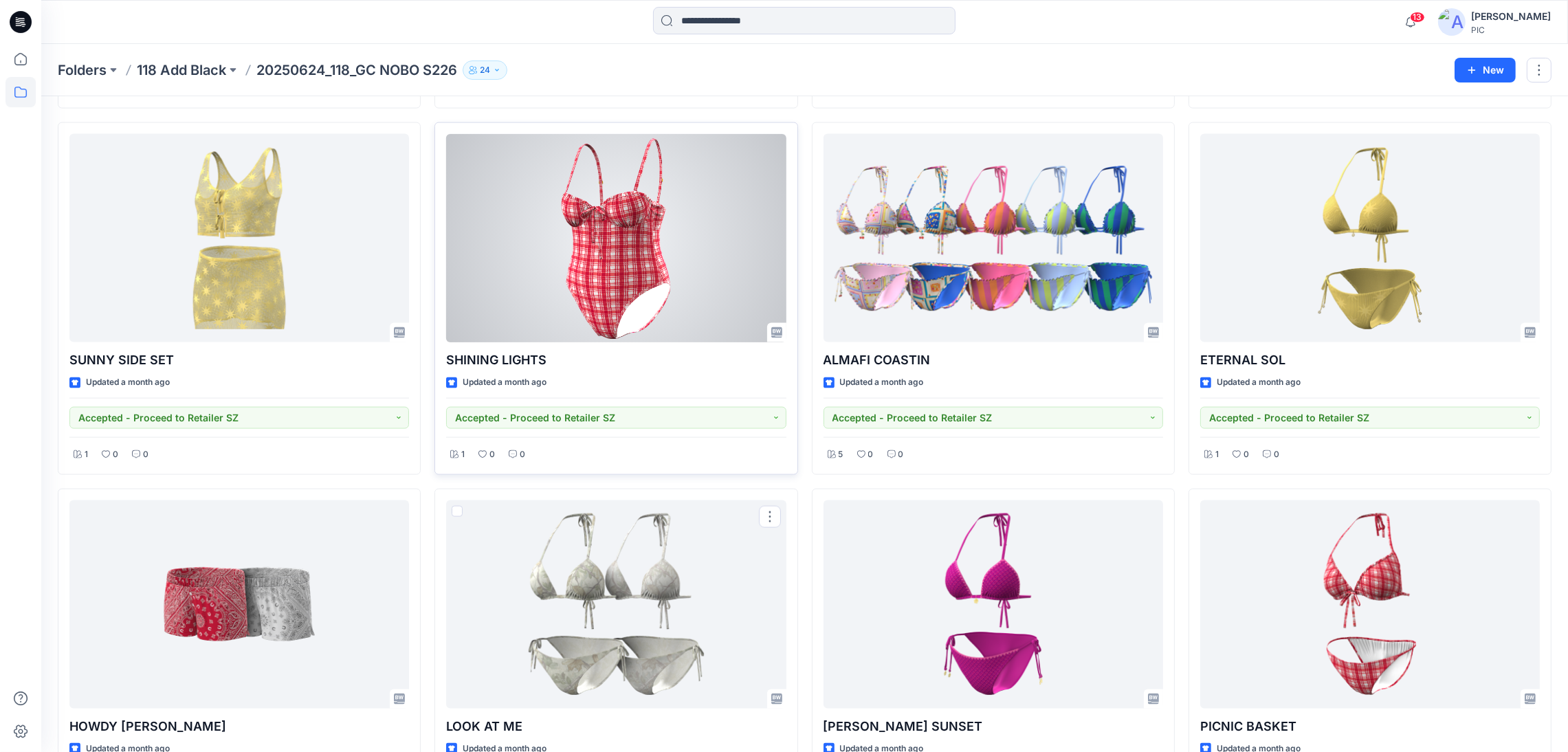
scroll to position [2955, 0]
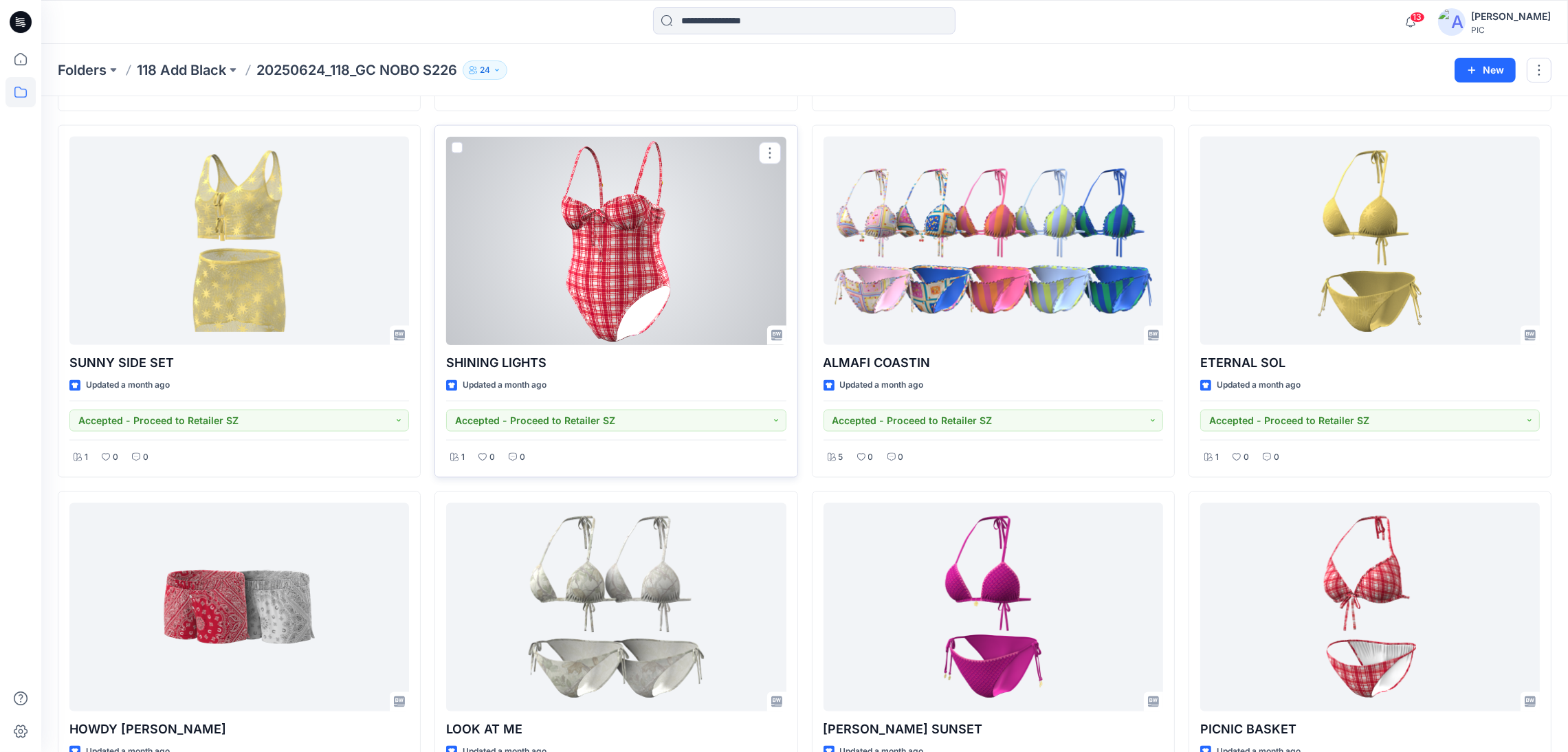
click at [652, 239] on div at bounding box center [615, 240] width 339 height 208
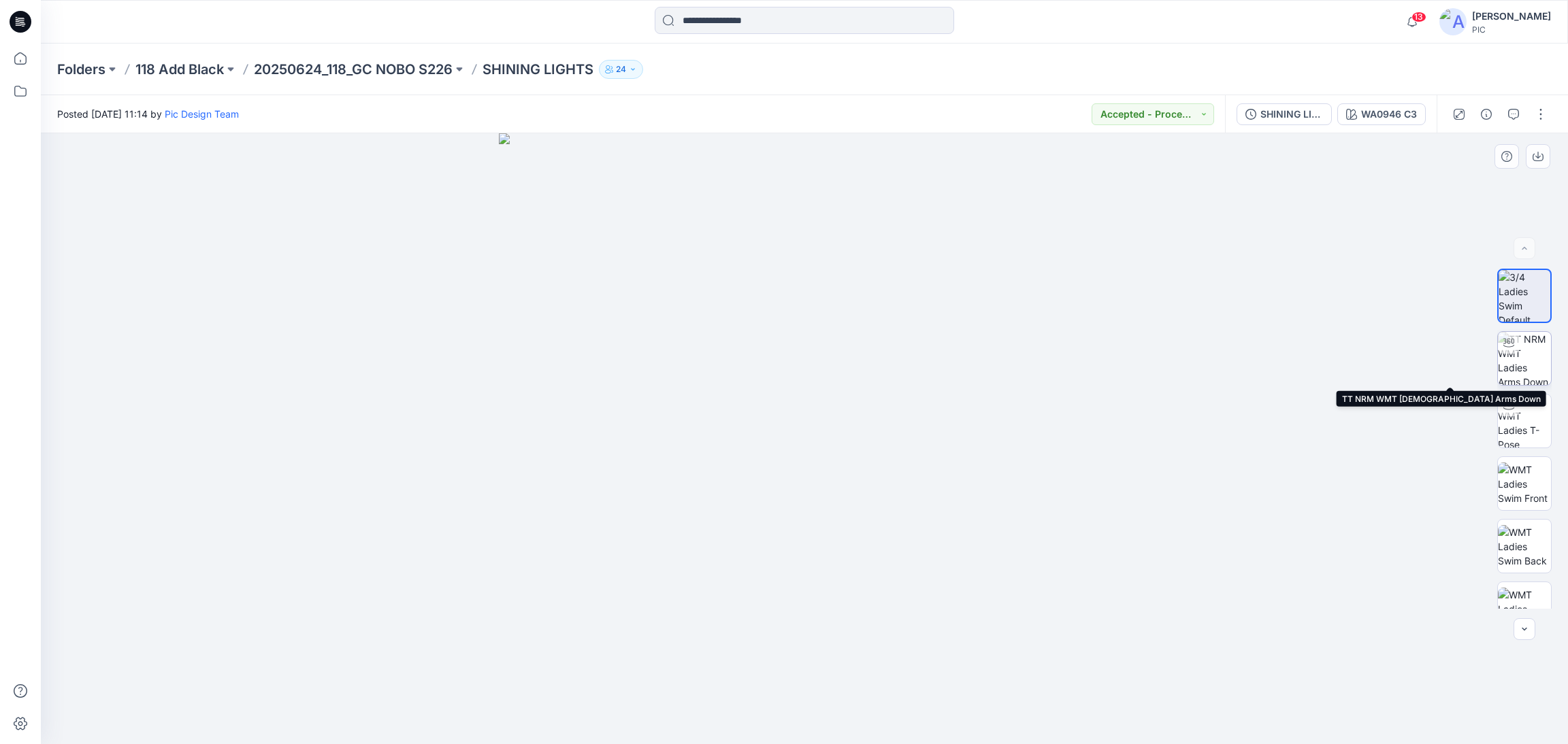
click at [1526, 361] on img at bounding box center [1524, 358] width 53 height 53
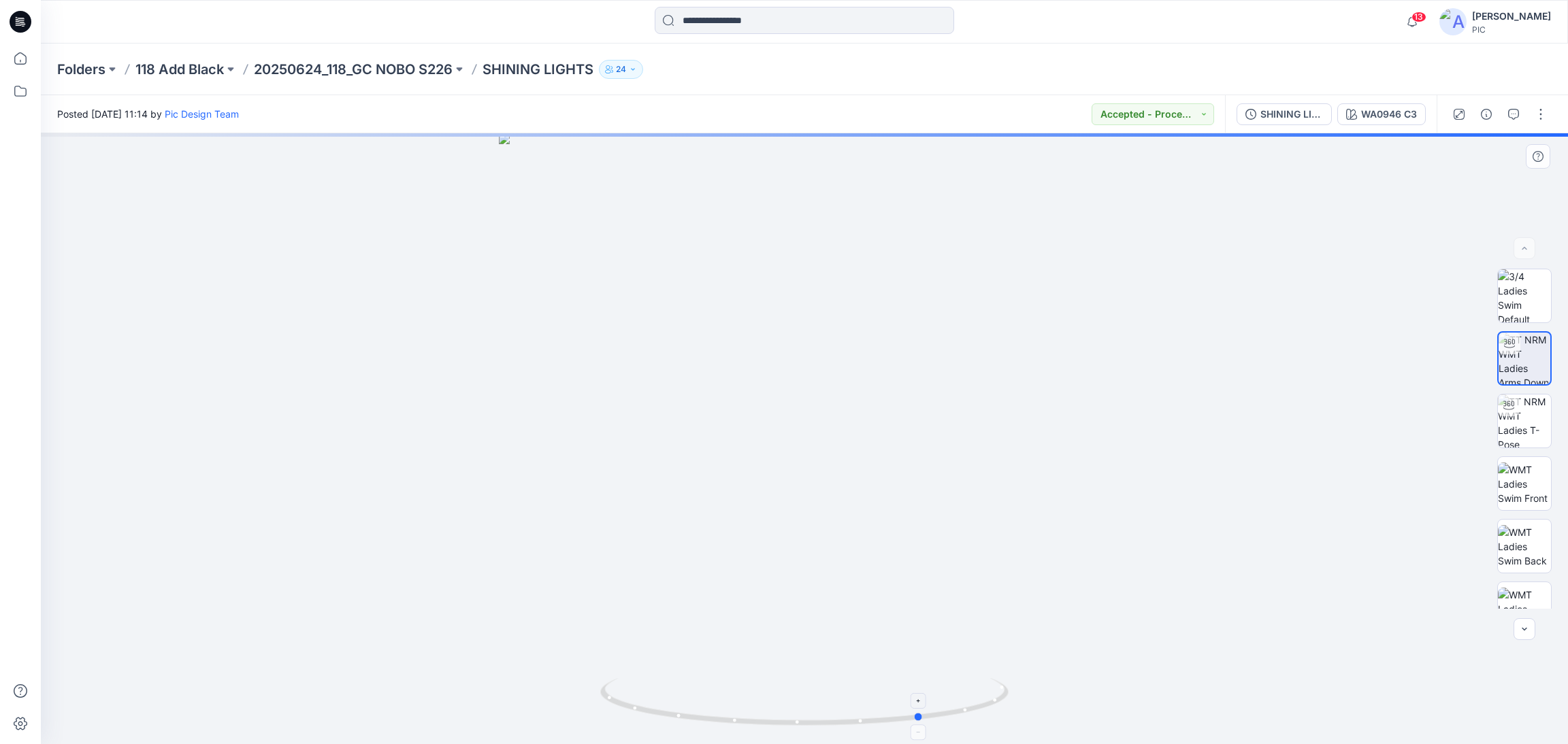
drag, startPoint x: 748, startPoint y: 694, endPoint x: 867, endPoint y: 716, distance: 121.0
click at [867, 716] on icon at bounding box center [806, 704] width 411 height 51
drag, startPoint x: 758, startPoint y: 702, endPoint x: 949, endPoint y: 720, distance: 191.8
click at [949, 720] on icon at bounding box center [806, 704] width 411 height 51
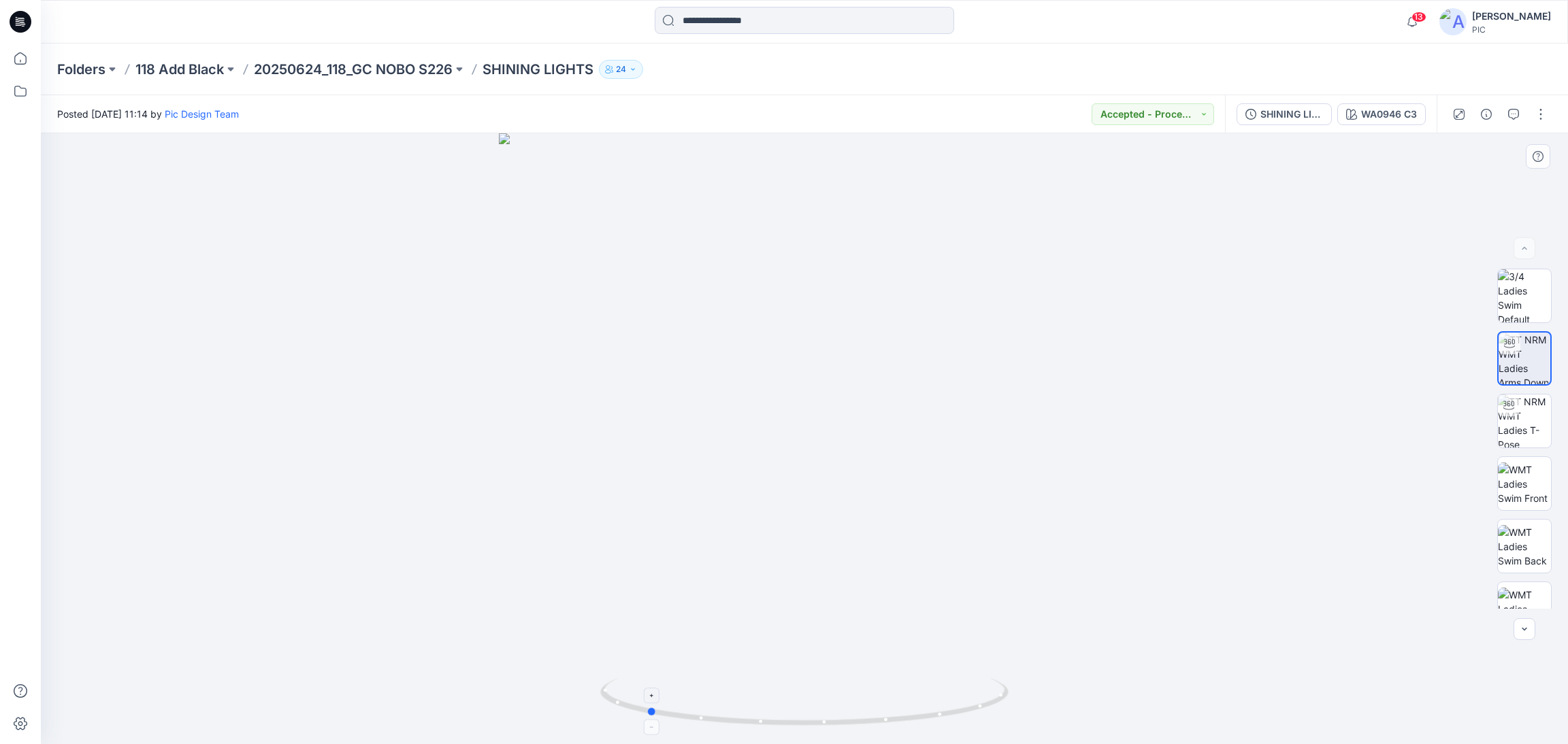
drag, startPoint x: 867, startPoint y: 700, endPoint x: 808, endPoint y: 715, distance: 60.9
click at [808, 715] on icon at bounding box center [806, 704] width 411 height 51
drag, startPoint x: 842, startPoint y: 658, endPoint x: 1240, endPoint y: 598, distance: 402.5
click at [950, 651] on div at bounding box center [804, 438] width 1527 height 610
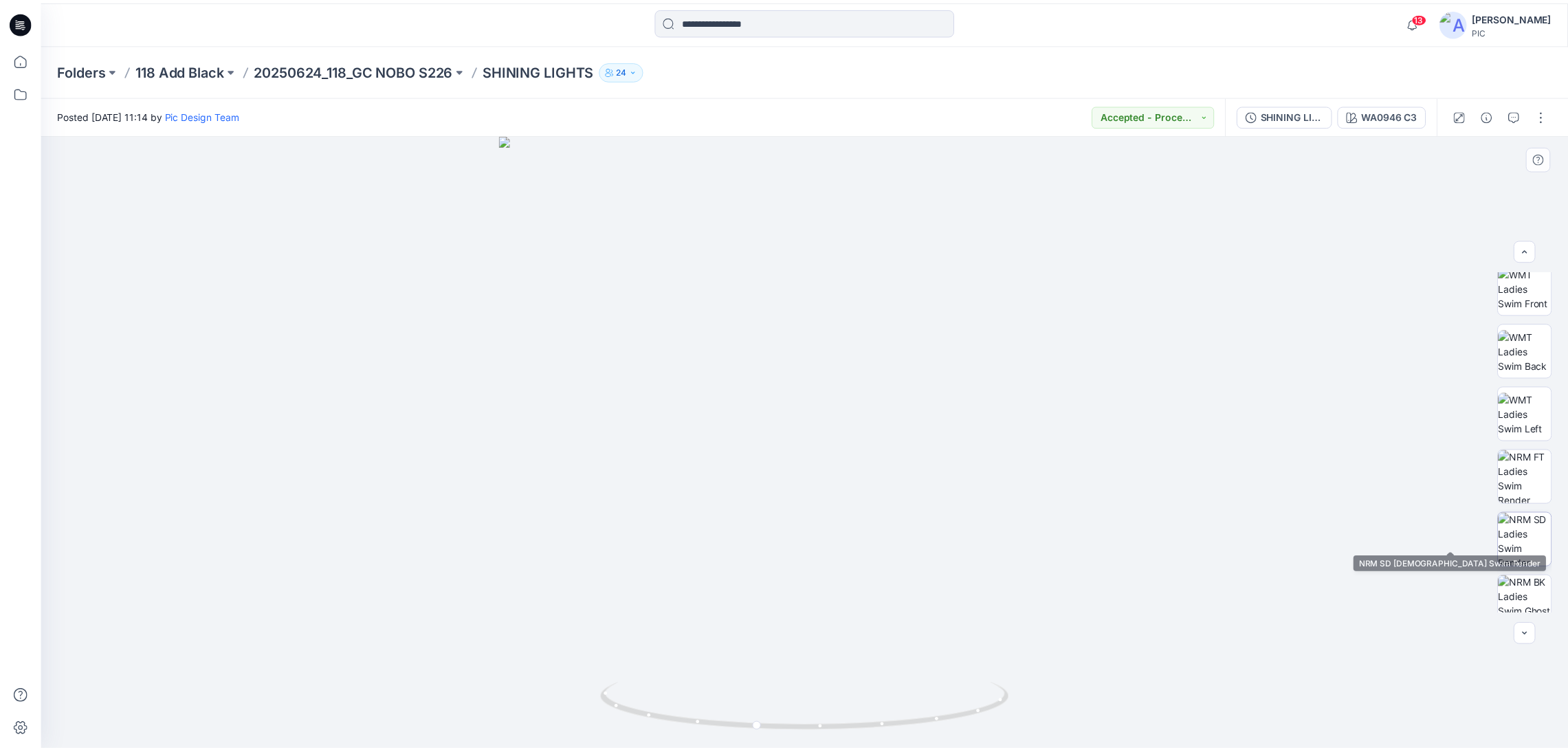
scroll to position [217, 0]
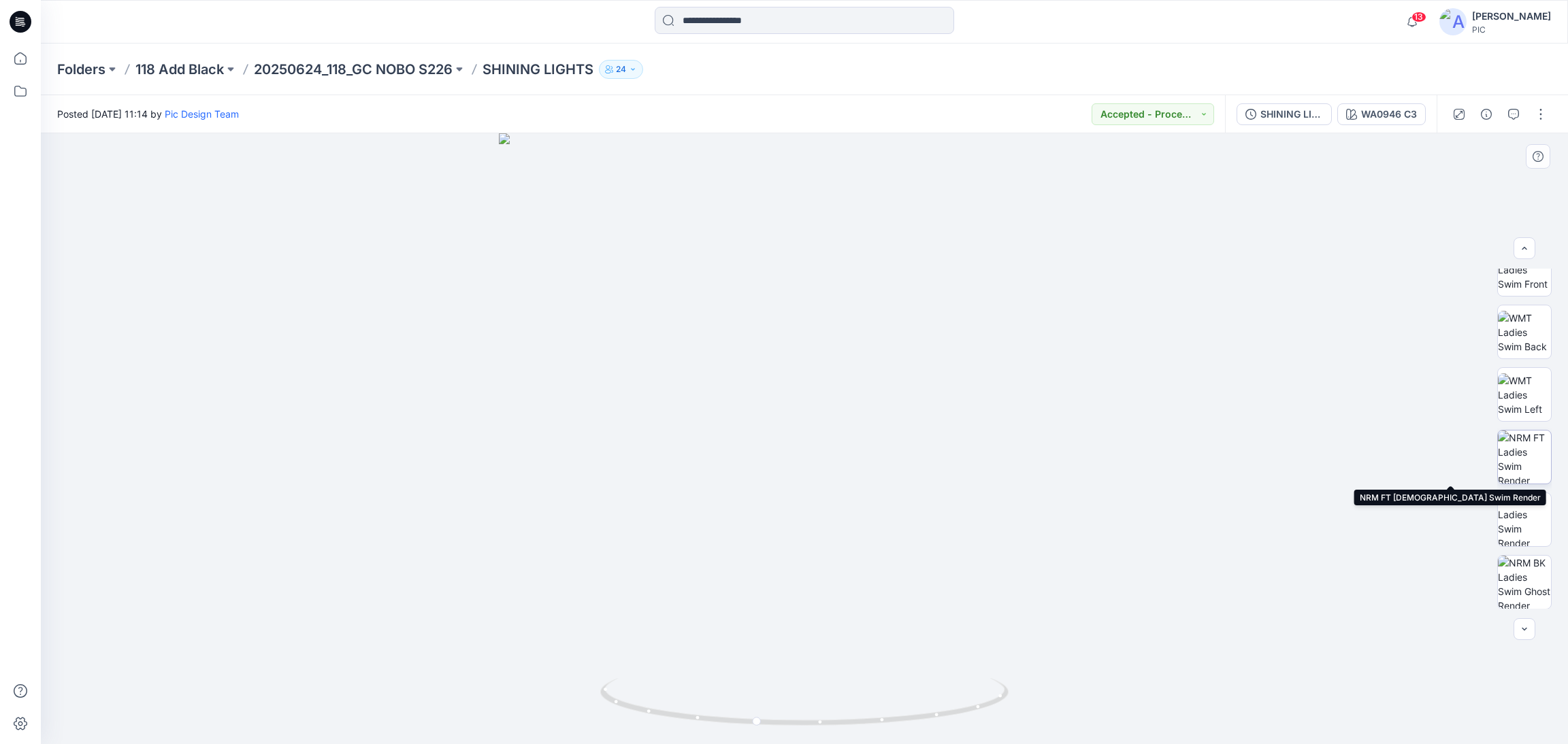
click at [1533, 440] on img at bounding box center [1524, 457] width 53 height 53
click at [1536, 155] on icon "button" at bounding box center [1538, 156] width 11 height 11
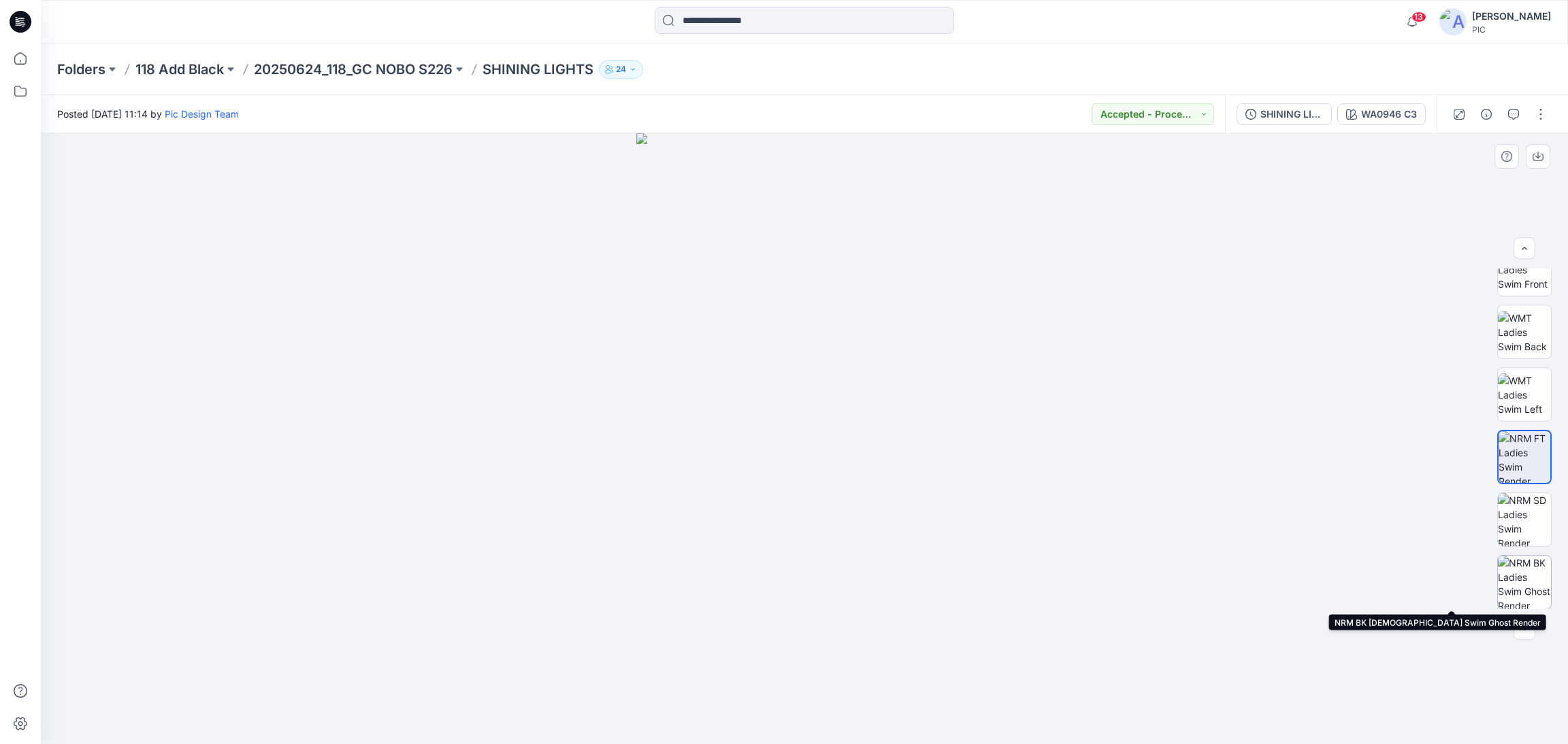
click at [1528, 569] on img at bounding box center [1524, 582] width 53 height 53
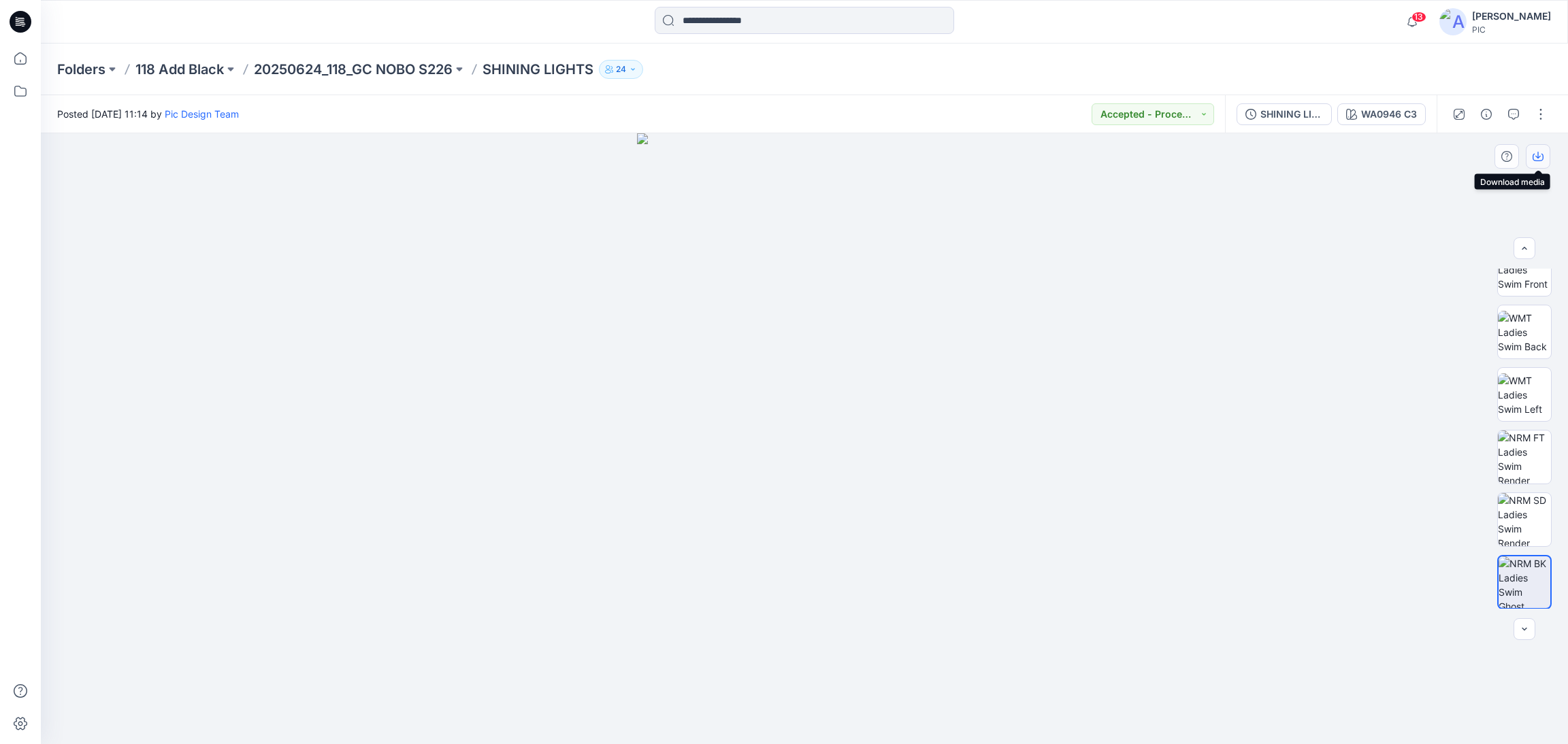
click at [1538, 156] on icon "button" at bounding box center [1538, 156] width 11 height 11
click at [148, 66] on p "118 Add Black" at bounding box center [179, 69] width 88 height 19
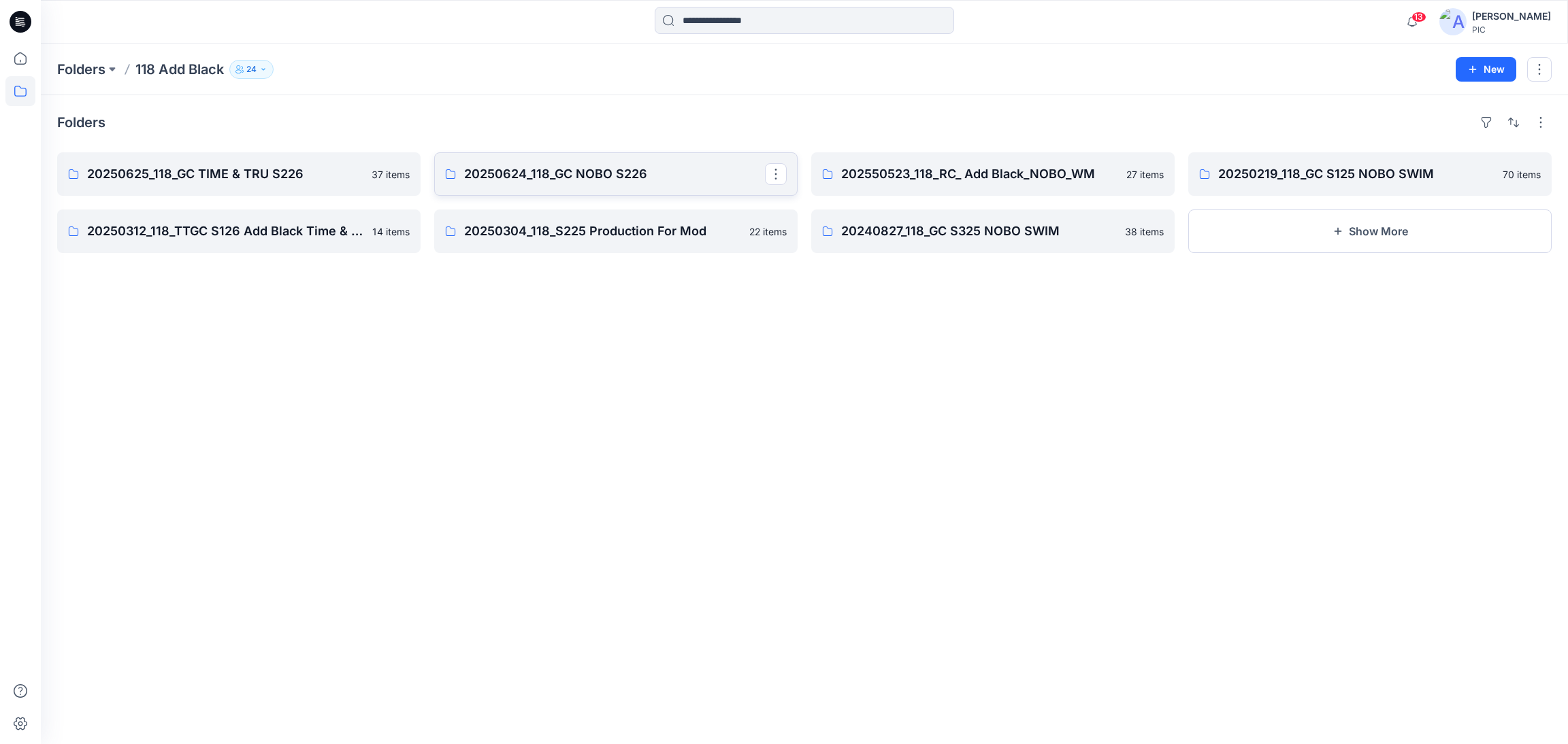
click at [577, 176] on p "20250624_118_GC NOBO S226" at bounding box center [615, 174] width 300 height 19
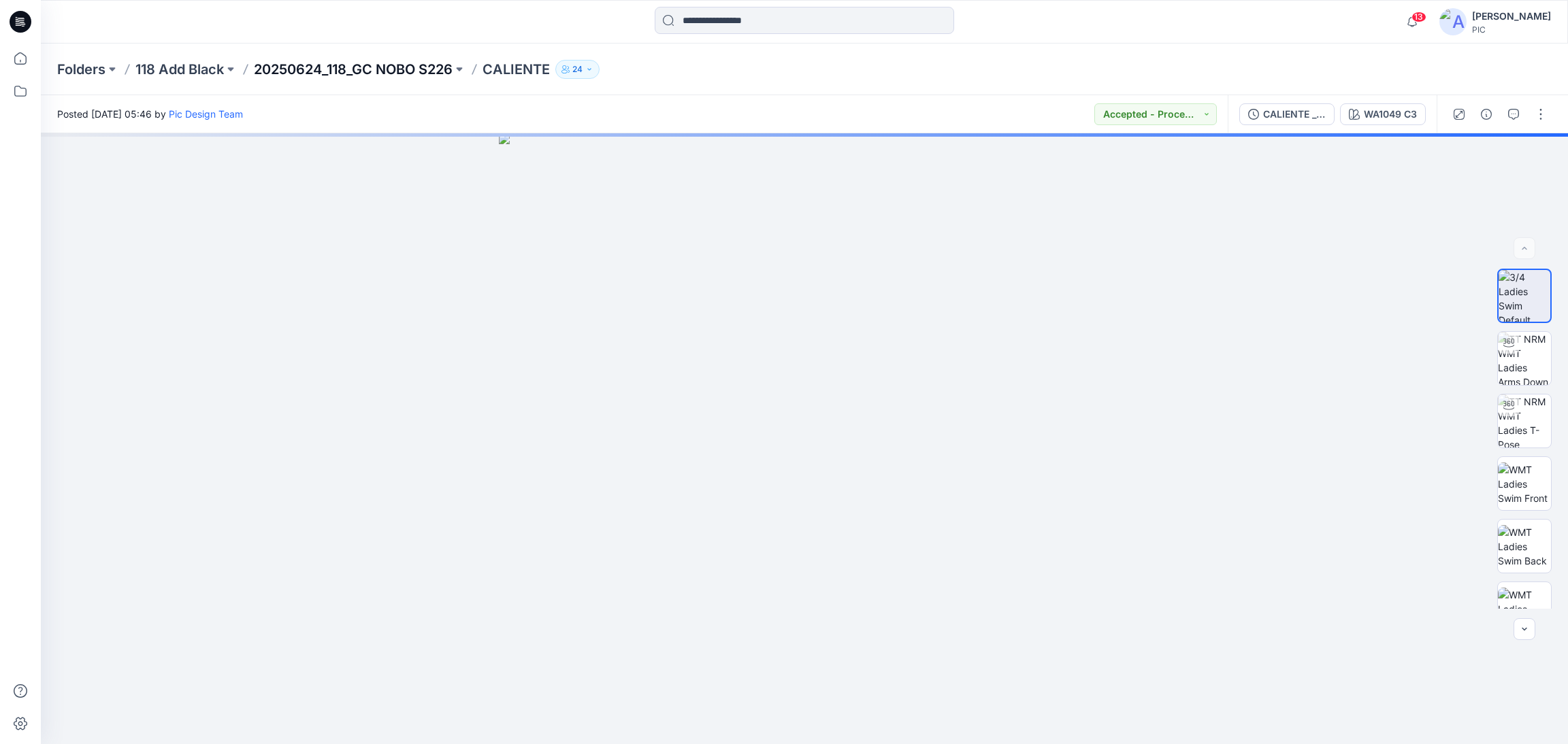
click at [334, 67] on p "20250624_118_GC NOBO S226" at bounding box center [353, 69] width 199 height 19
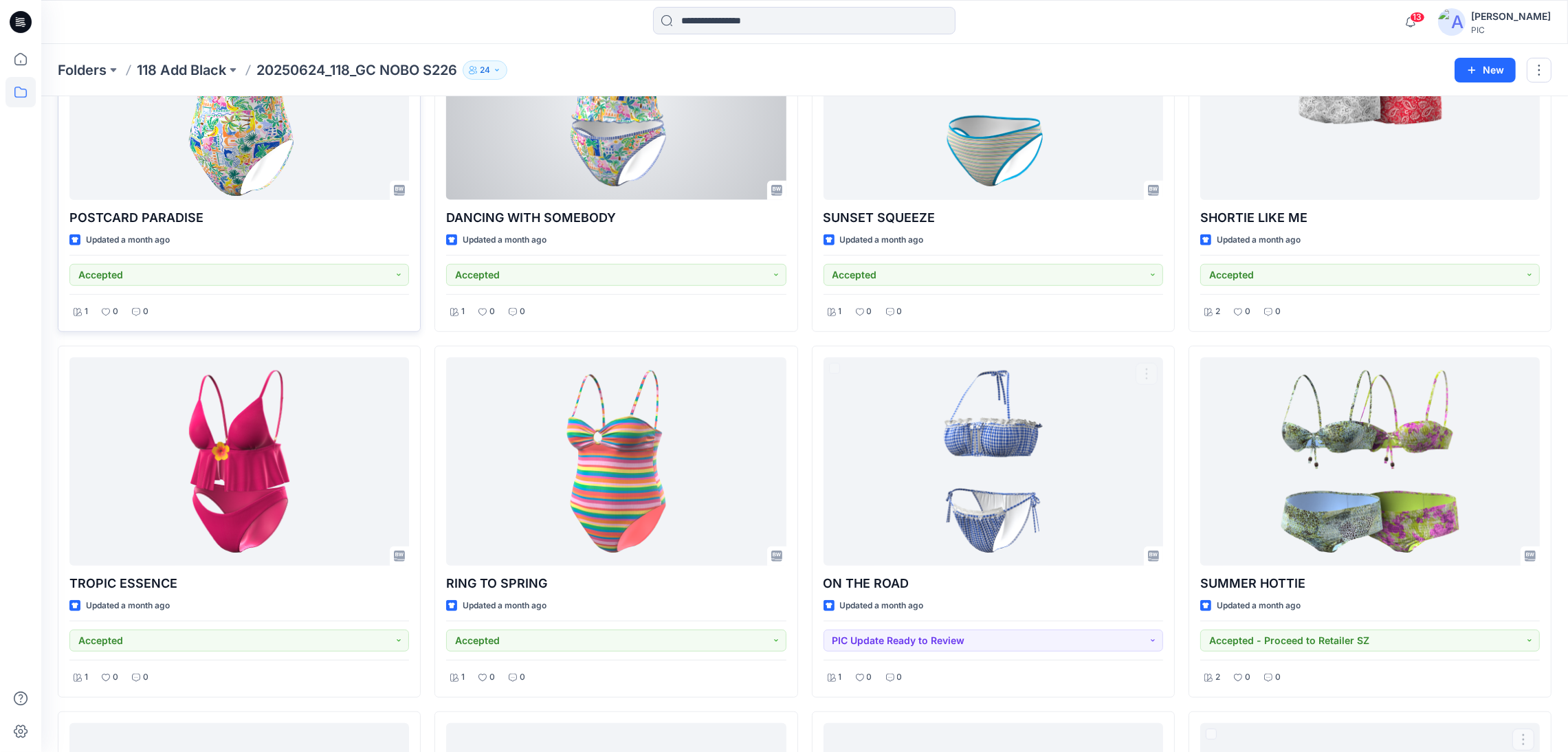
scroll to position [1581, 0]
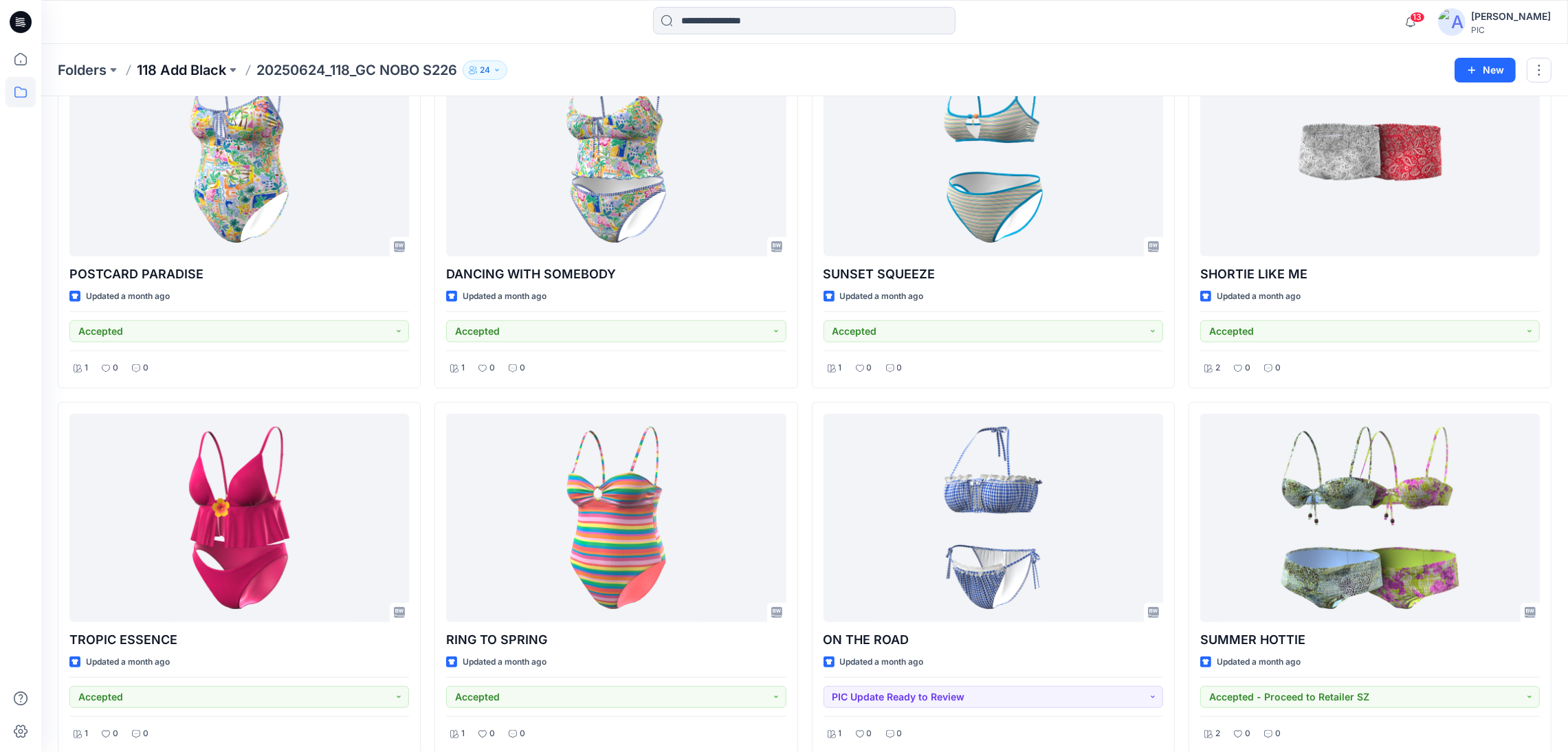
click at [185, 72] on p "118 Add Black" at bounding box center [181, 69] width 89 height 19
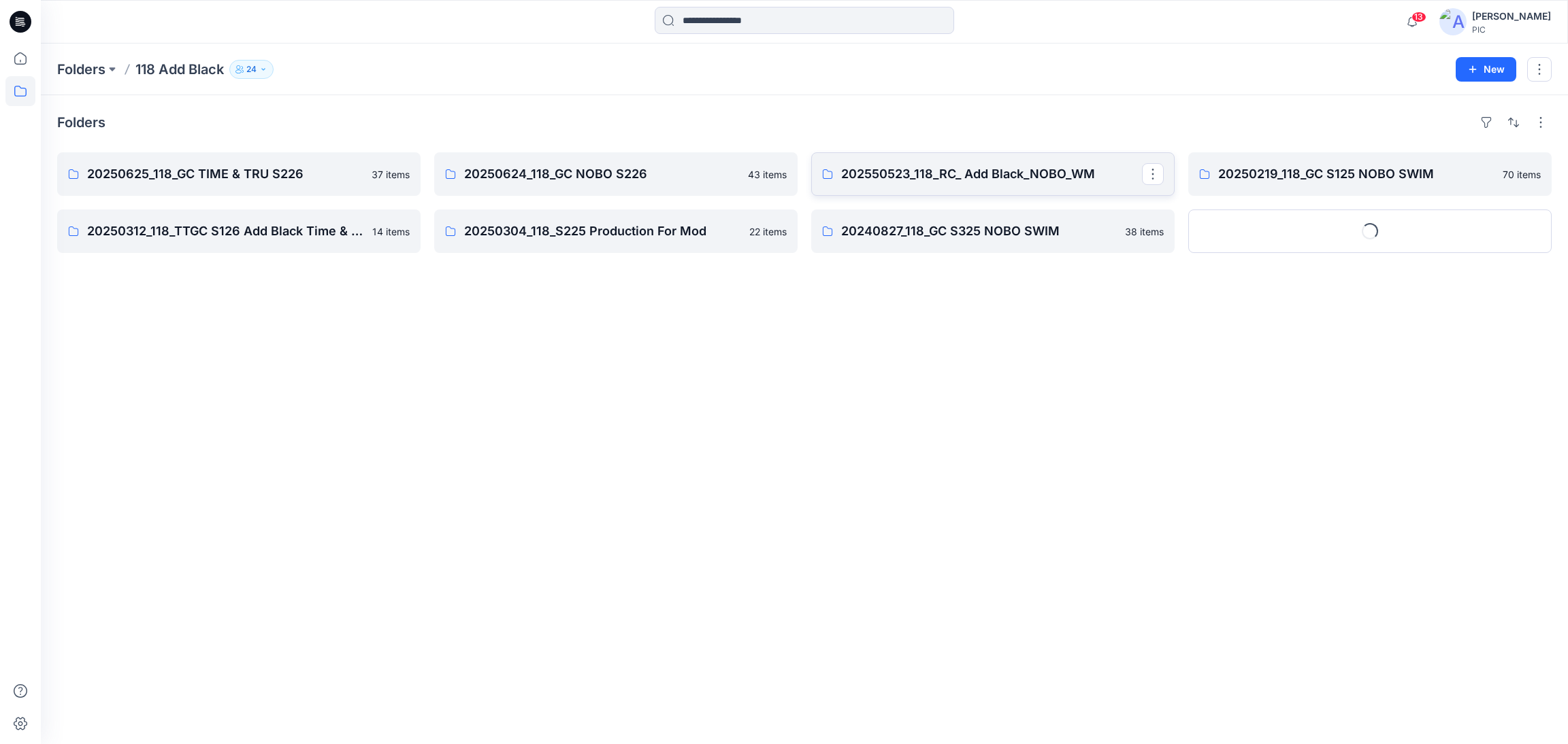
click at [942, 182] on p "202550523_118_RC_ Add Black_NOBO_WM" at bounding box center [991, 174] width 300 height 19
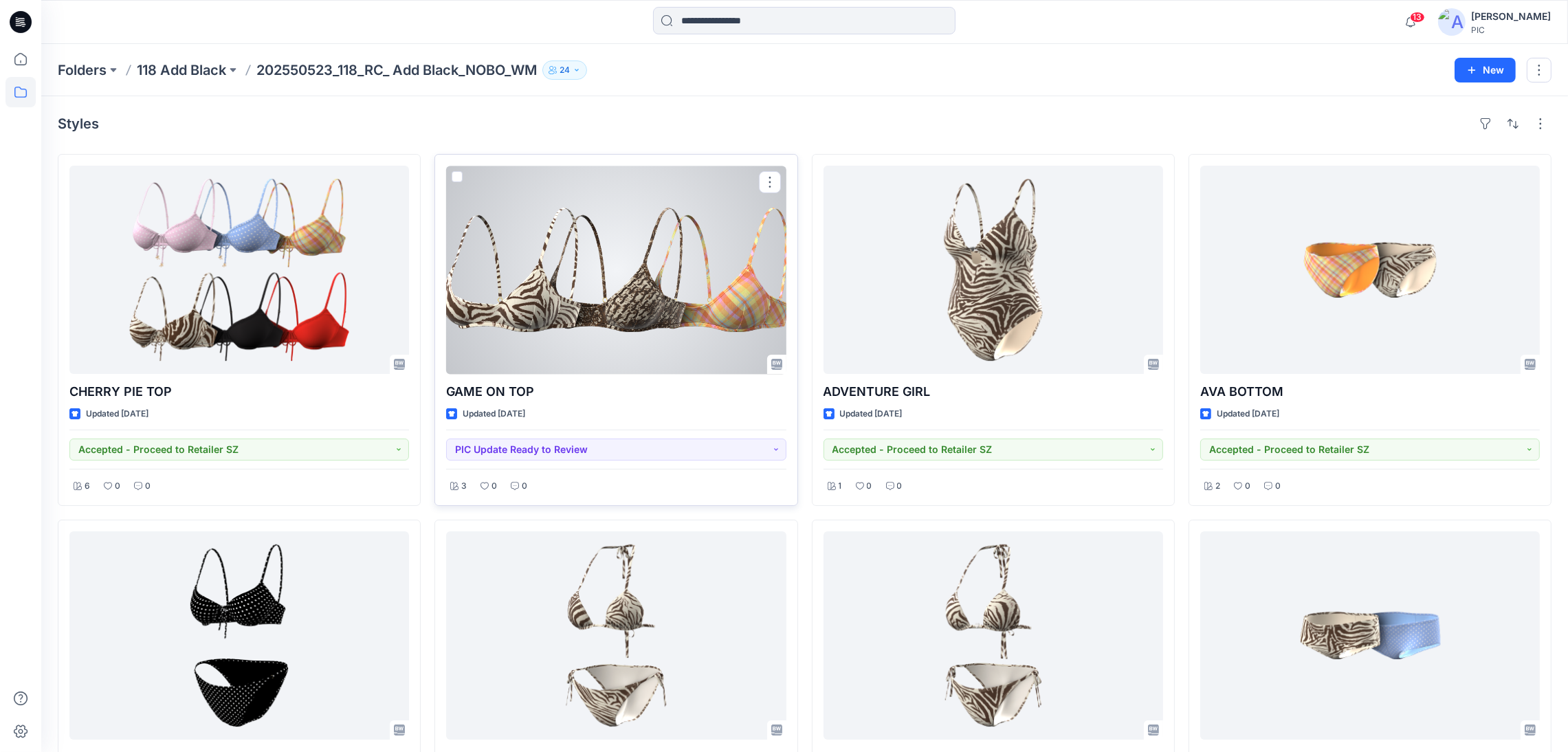
click at [628, 278] on div at bounding box center [615, 269] width 339 height 208
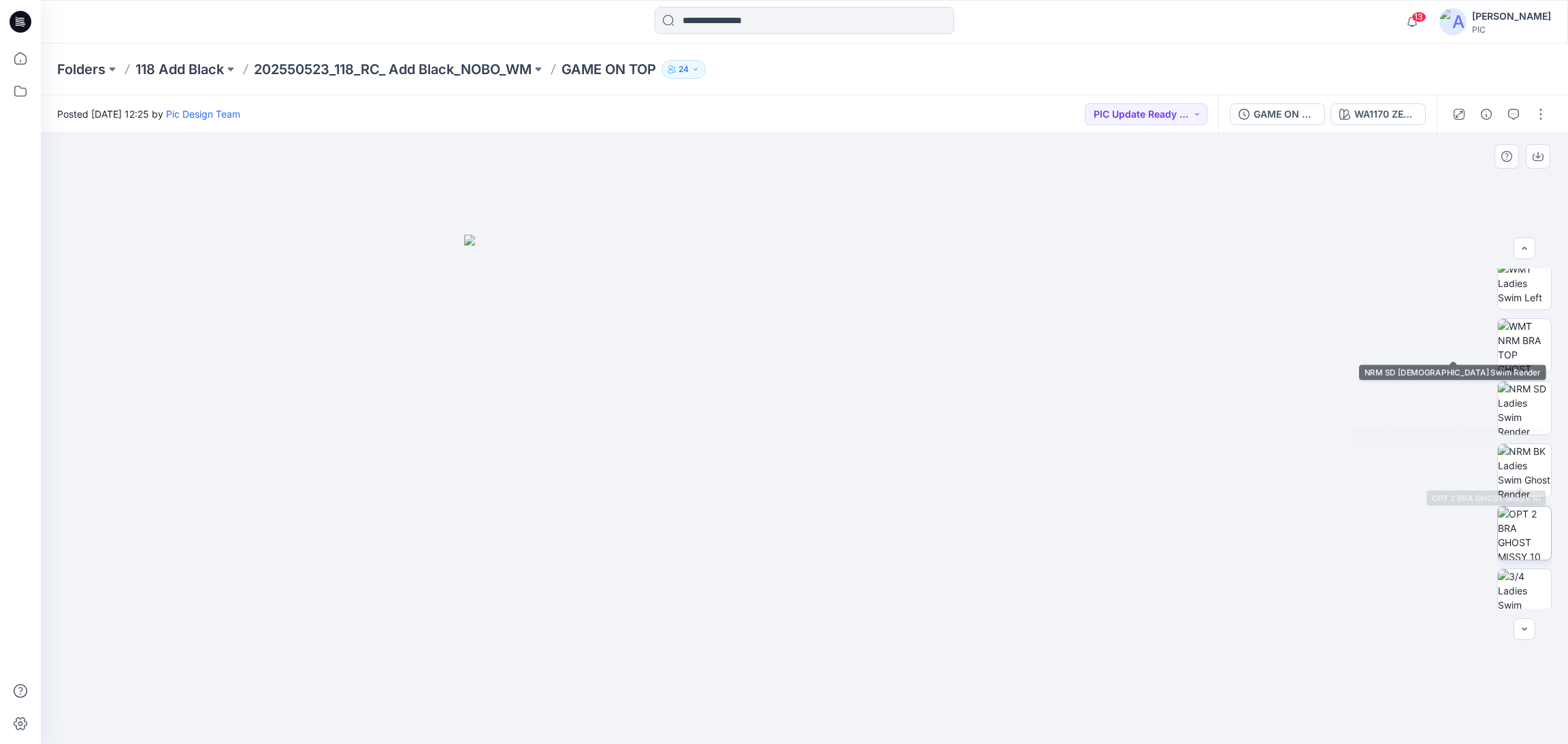
scroll to position [402, 0]
click at [1508, 294] on img at bounding box center [1524, 269] width 53 height 53
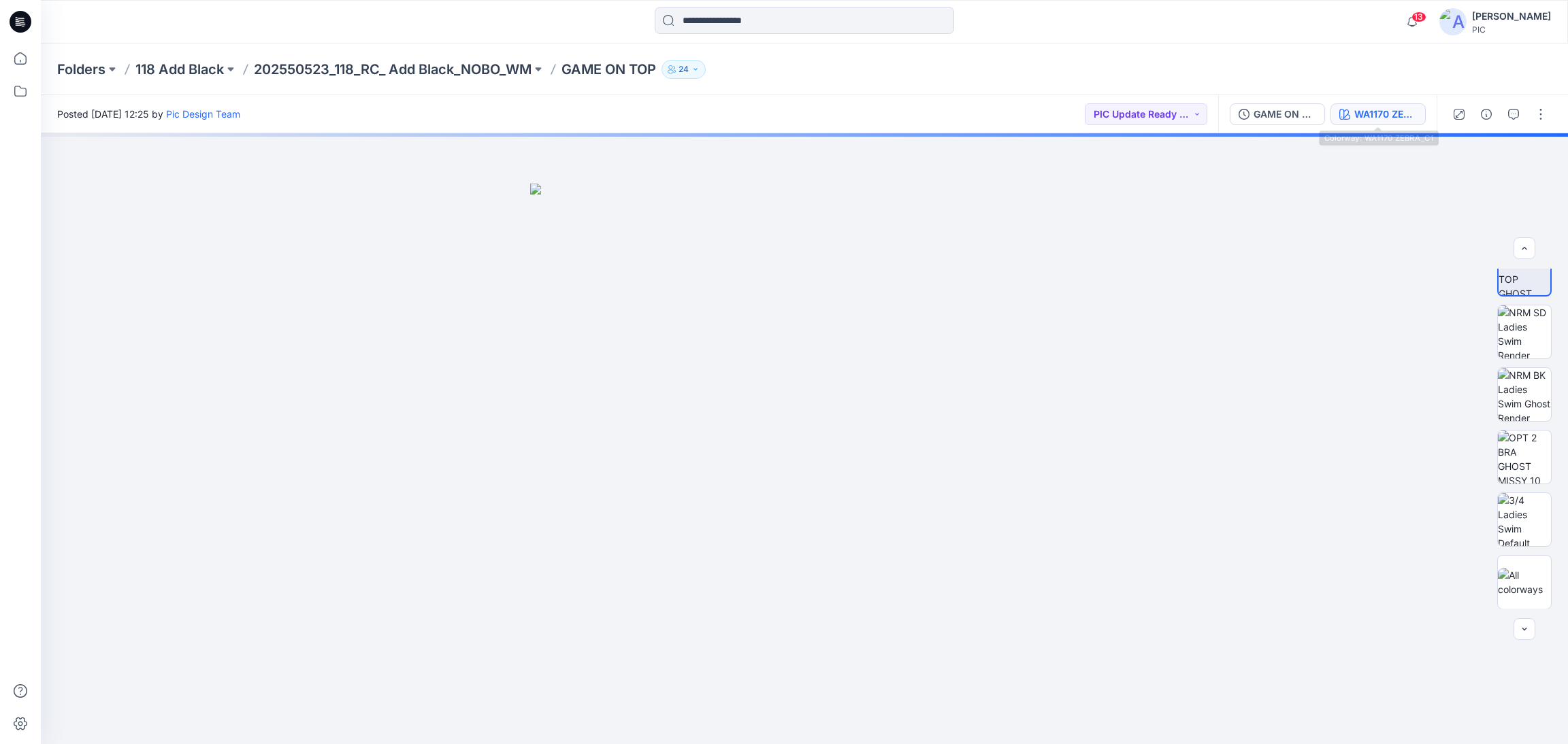
click at [1377, 115] on div "WA1170 ZEBRA_C1" at bounding box center [1385, 115] width 63 height 15
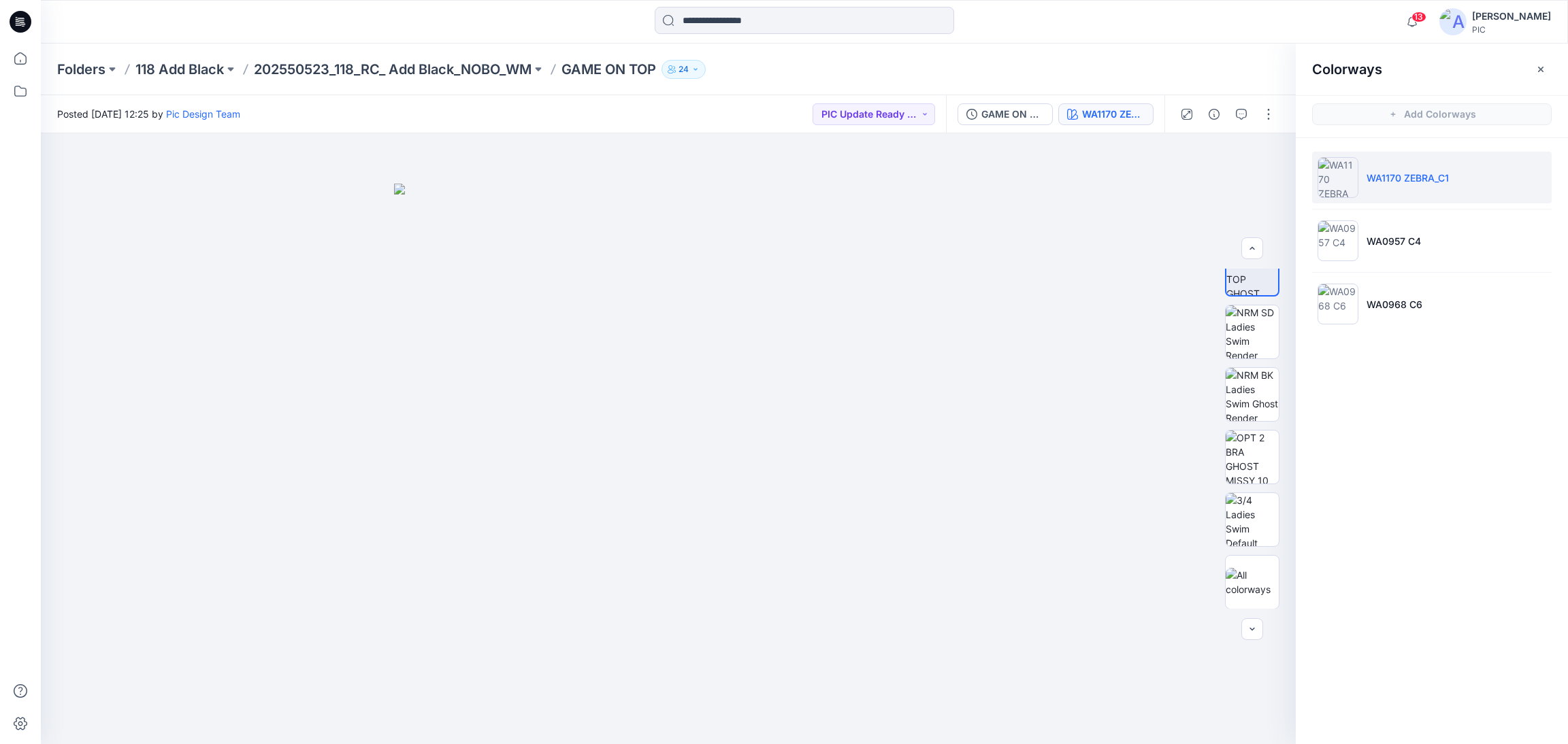
click at [1414, 512] on div "Colorways Add Colorways WA1170 ZEBRA_C1 WA0957 C4 WA0968 C6" at bounding box center [1431, 394] width 273 height 700
click at [1348, 307] on img at bounding box center [1338, 304] width 41 height 41
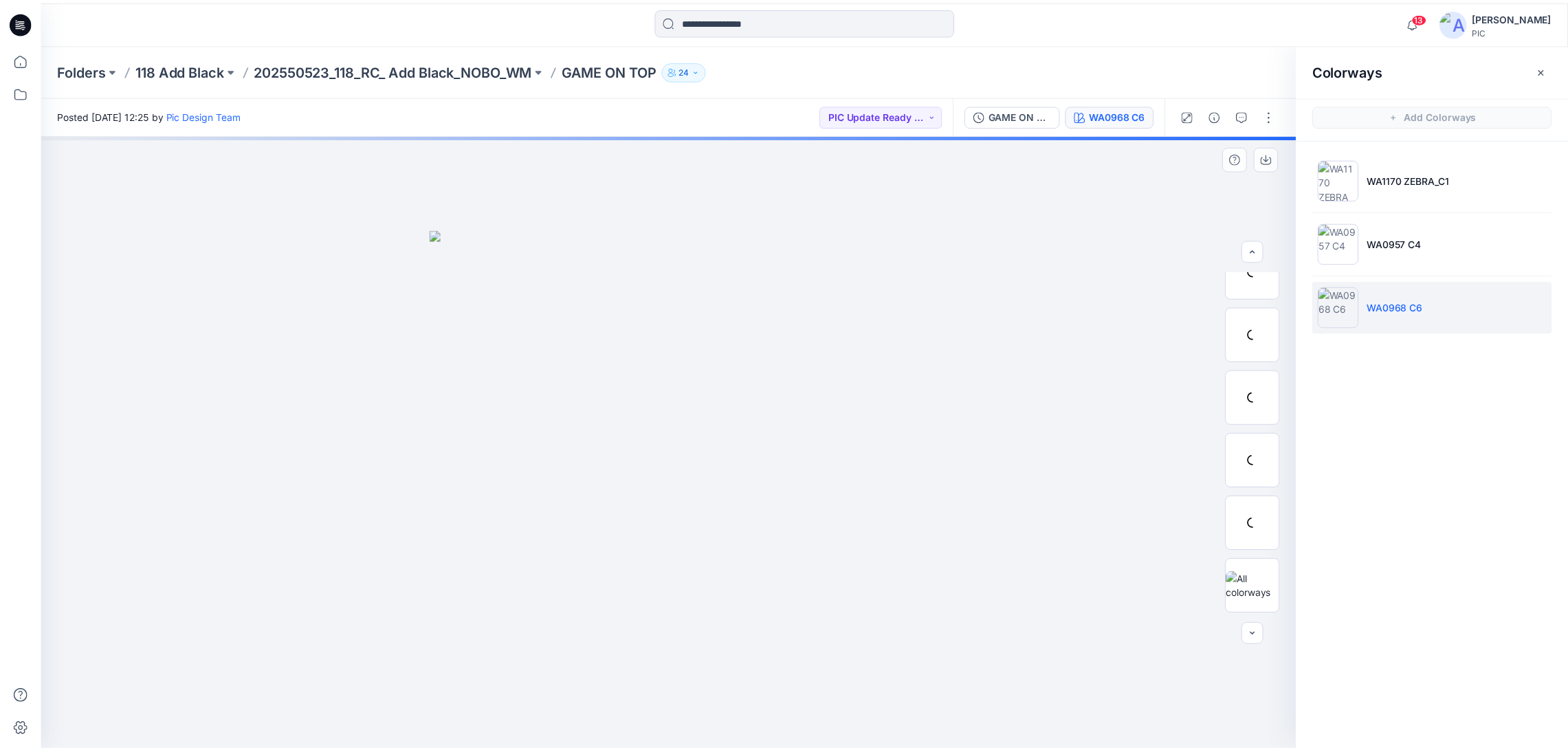
scroll to position [343, 0]
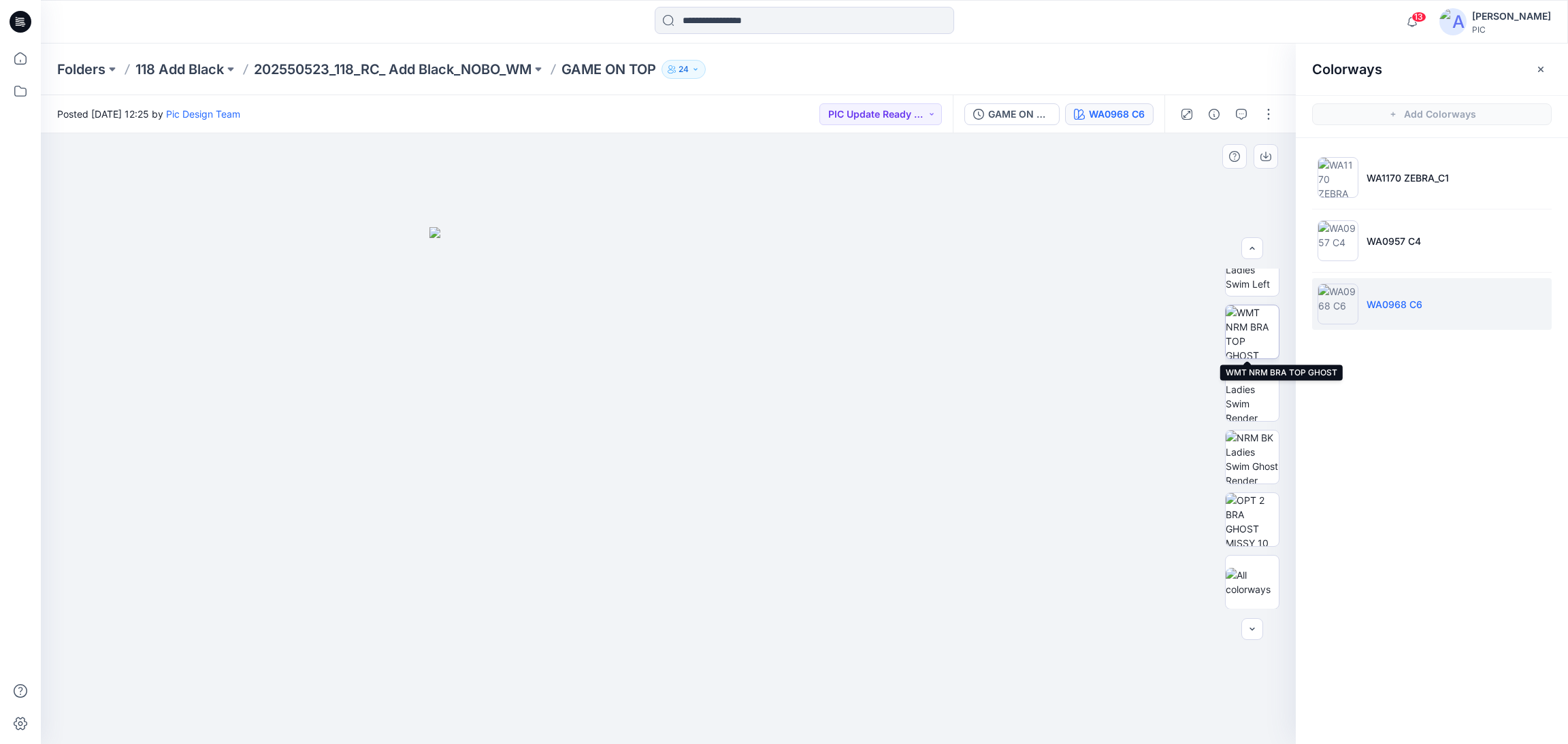
click at [1242, 340] on img at bounding box center [1252, 332] width 53 height 53
click at [293, 72] on p "202550523_118_RC_ Add Black_NOBO_WM" at bounding box center [393, 69] width 278 height 19
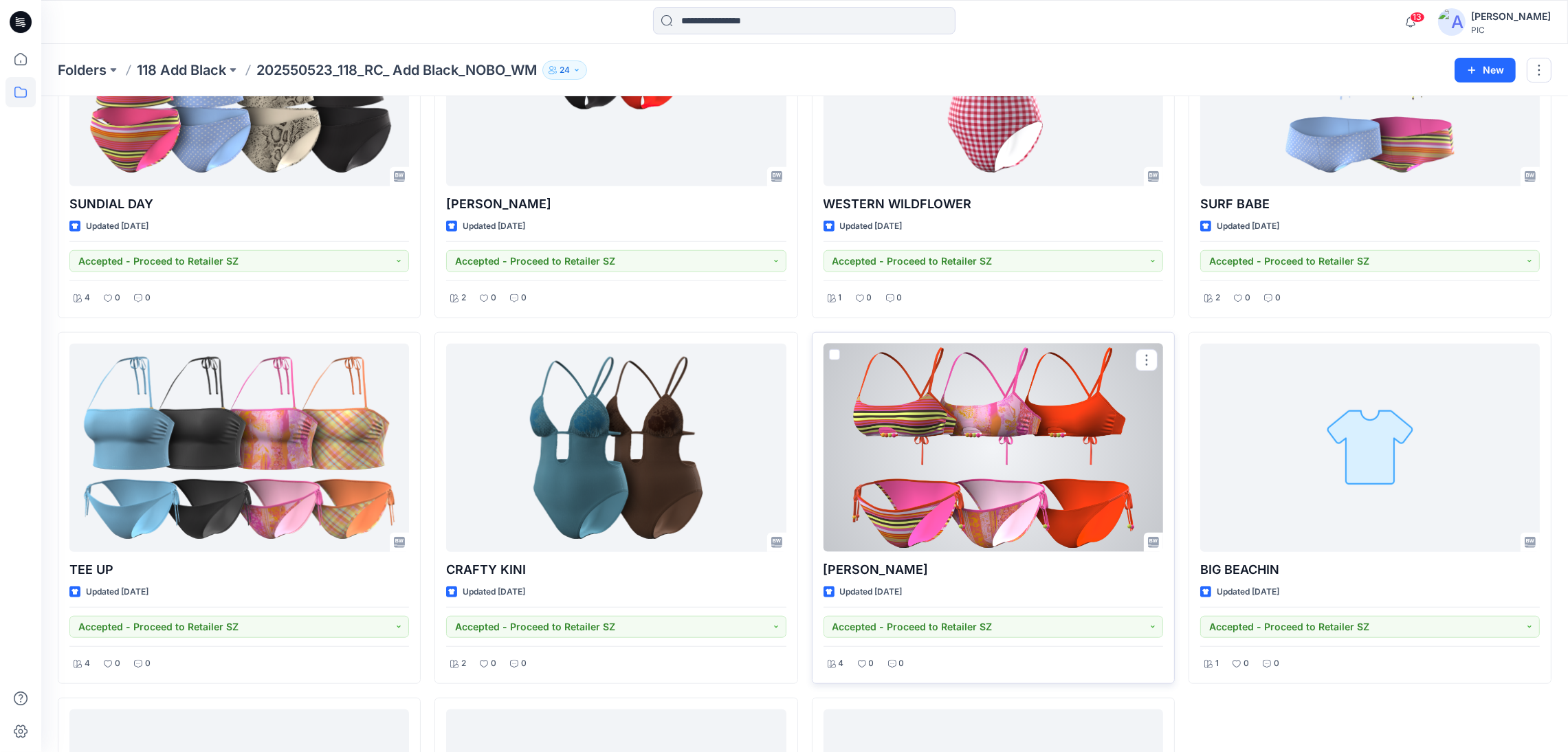
scroll to position [1968, 0]
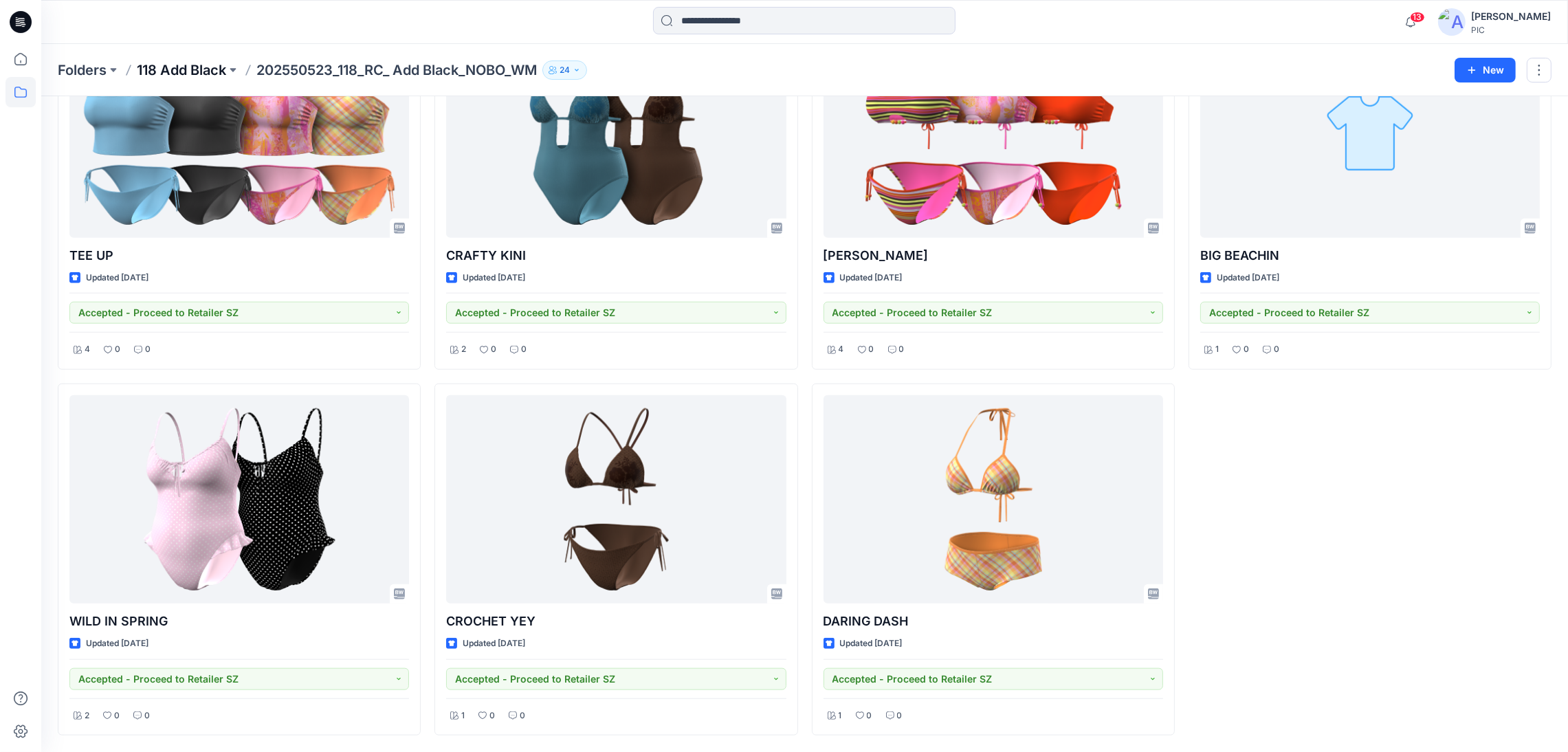
click at [216, 73] on p "118 Add Black" at bounding box center [181, 69] width 89 height 19
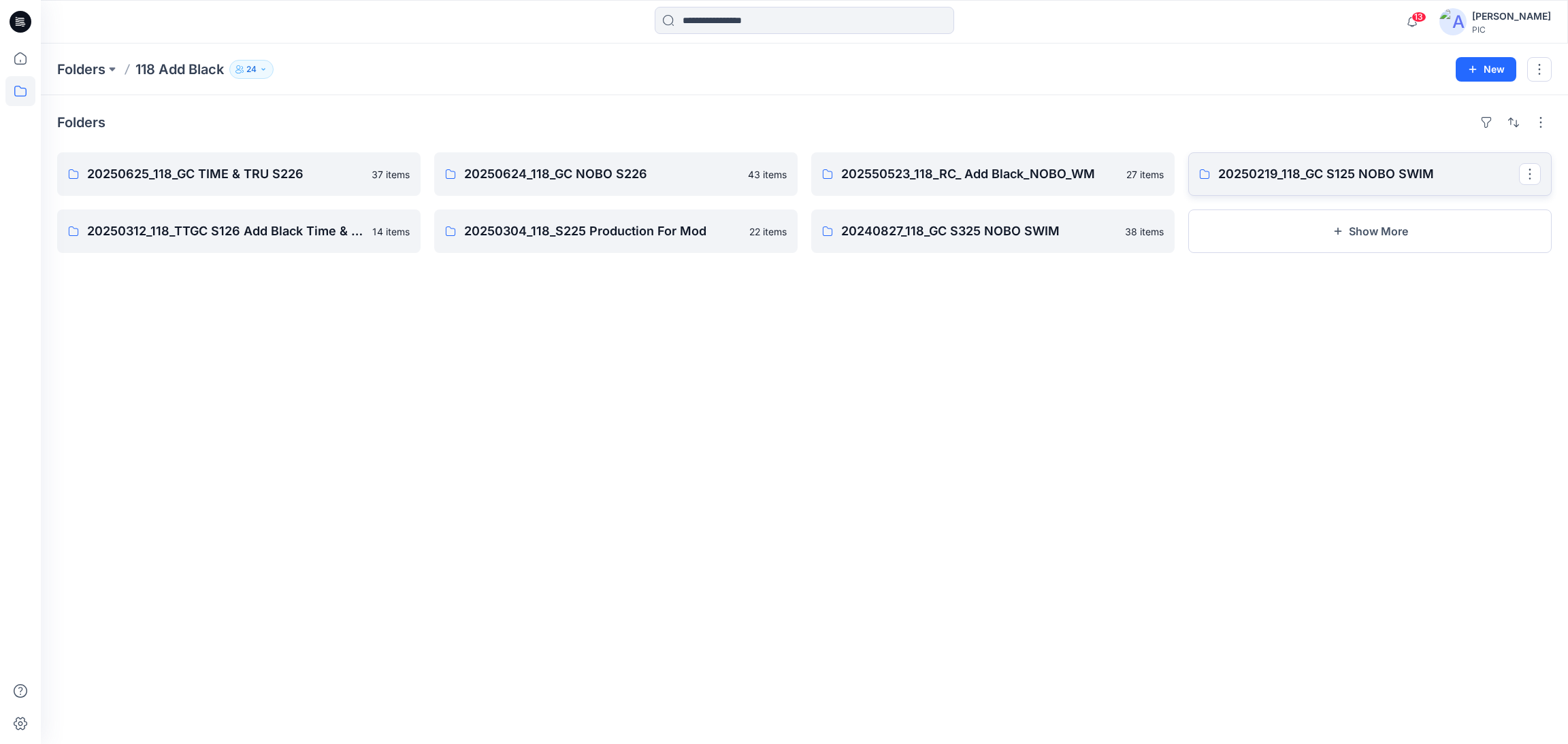
click at [1298, 180] on p "20250219_118_GC S125 NOBO SWIM" at bounding box center [1369, 174] width 300 height 19
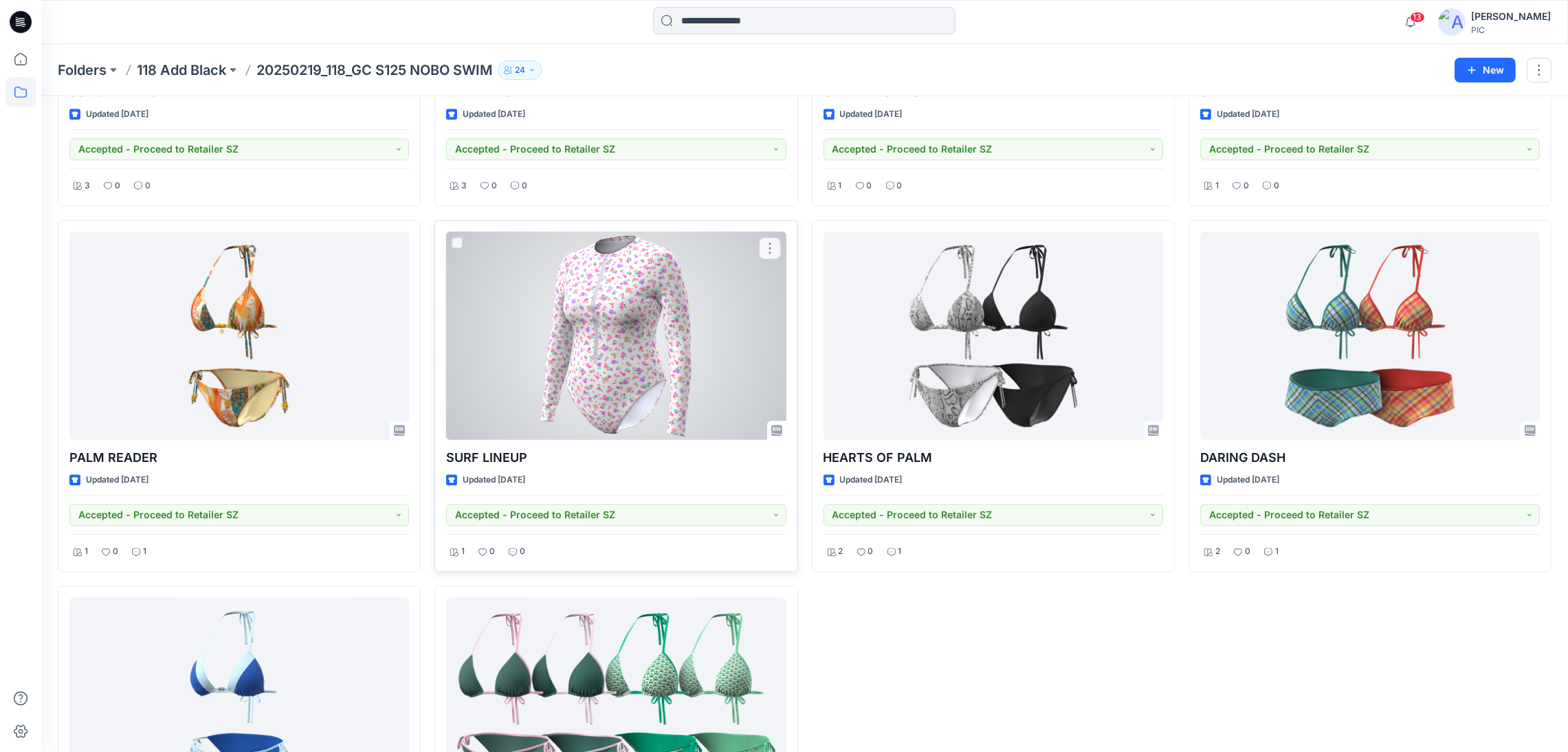
scroll to position [5996, 0]
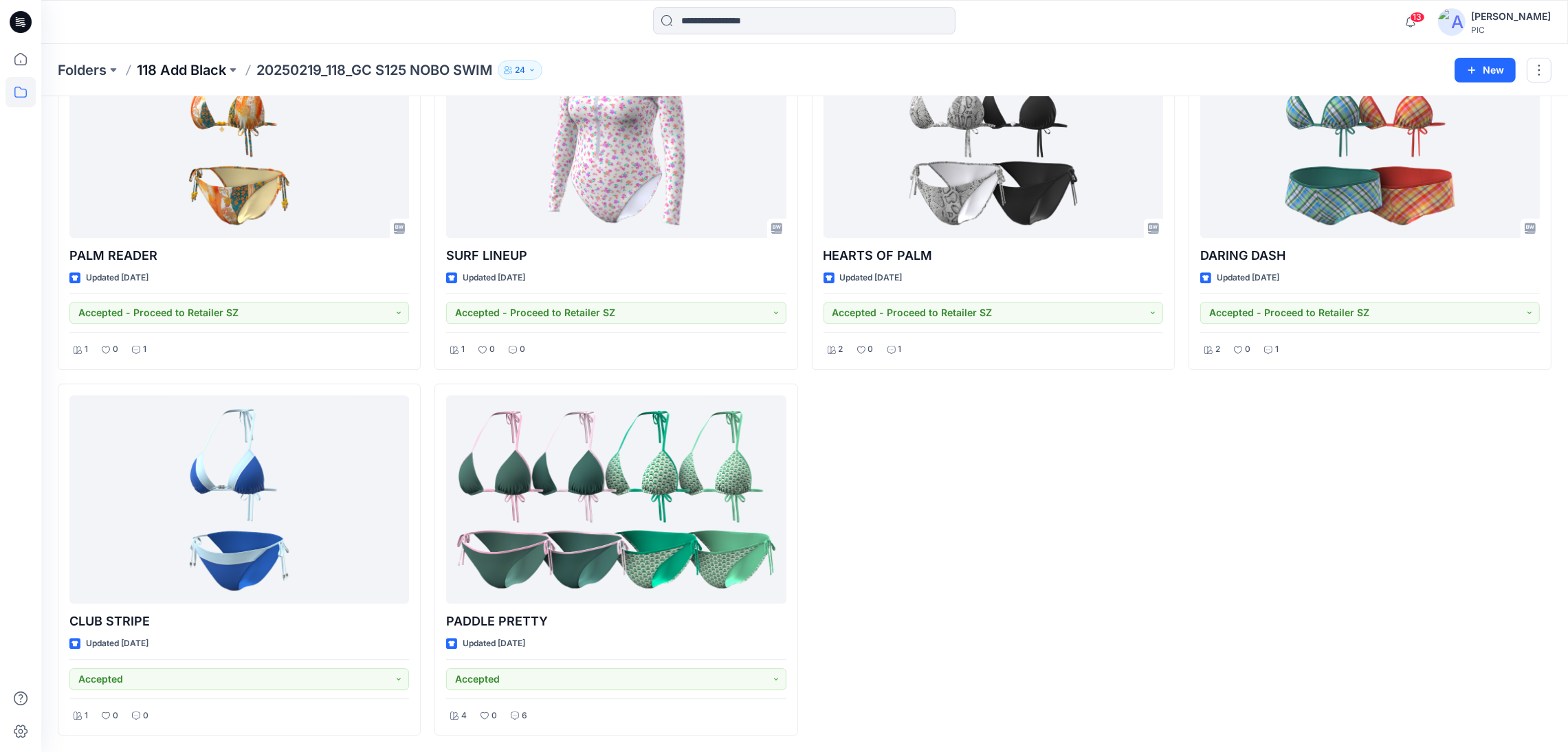
click at [213, 64] on p "118 Add Black" at bounding box center [181, 69] width 89 height 19
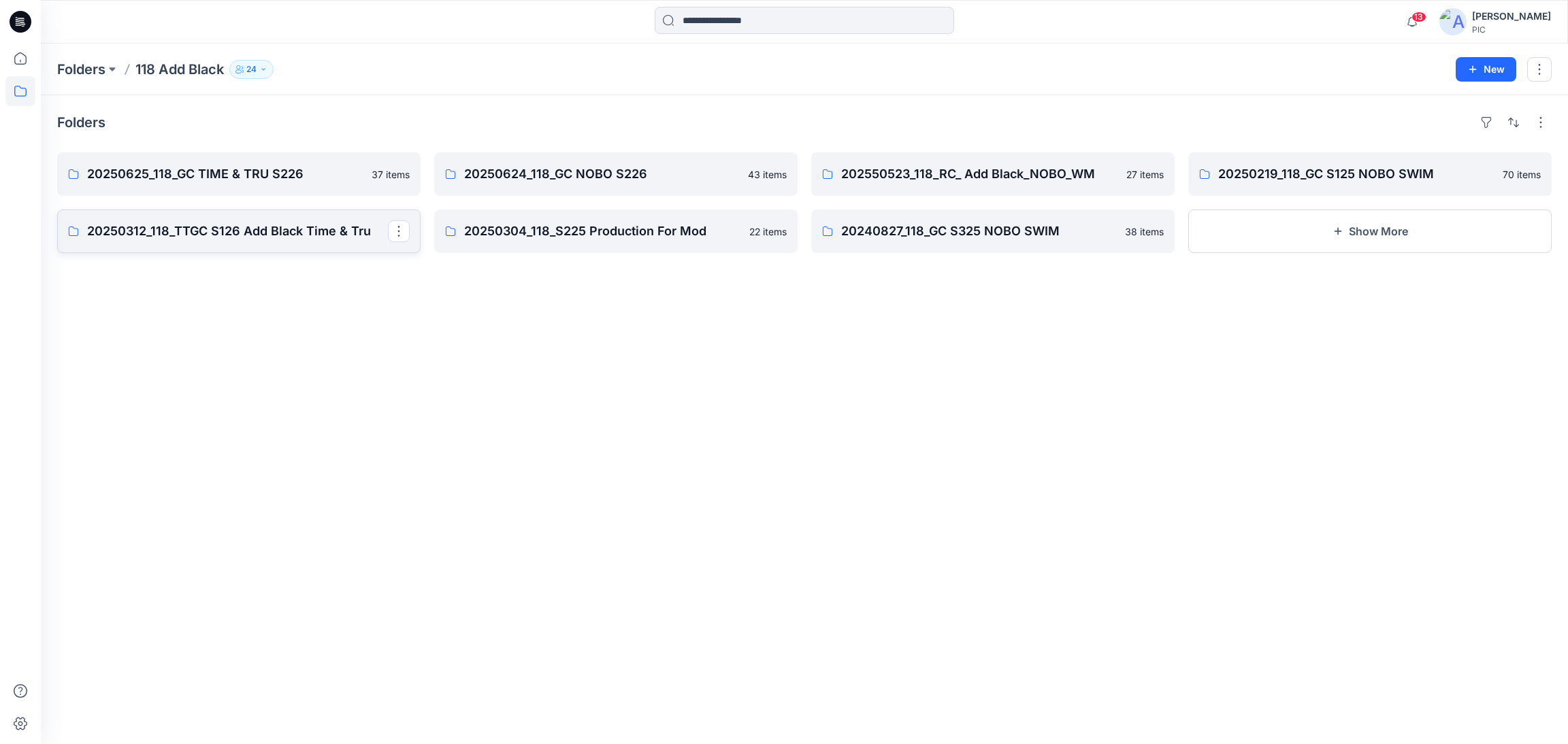
click at [232, 226] on p "20250312_118_TTGC S126 Add Black Time & Tru" at bounding box center [237, 231] width 300 height 19
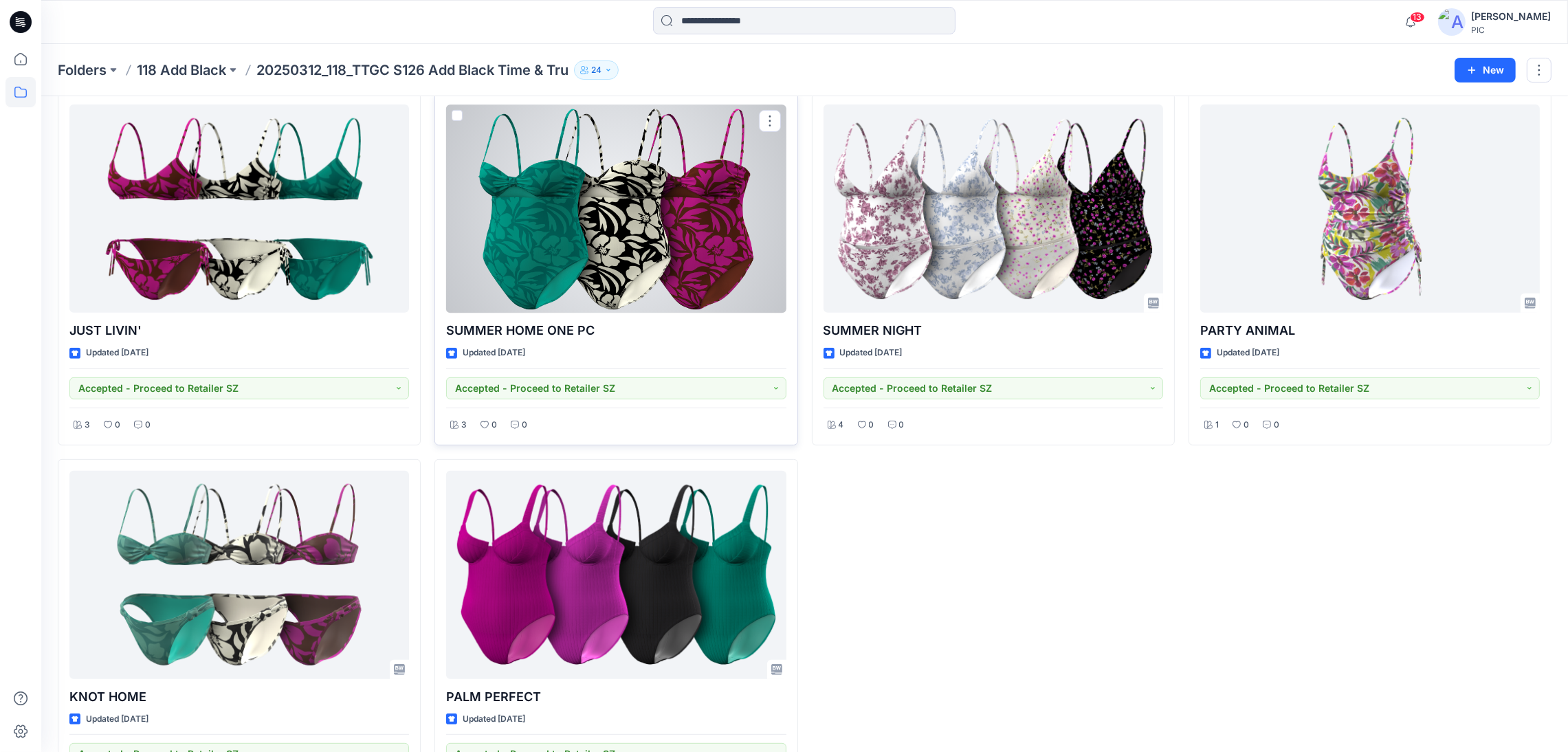
scroll to position [759, 0]
